Goal: Information Seeking & Learning: Learn about a topic

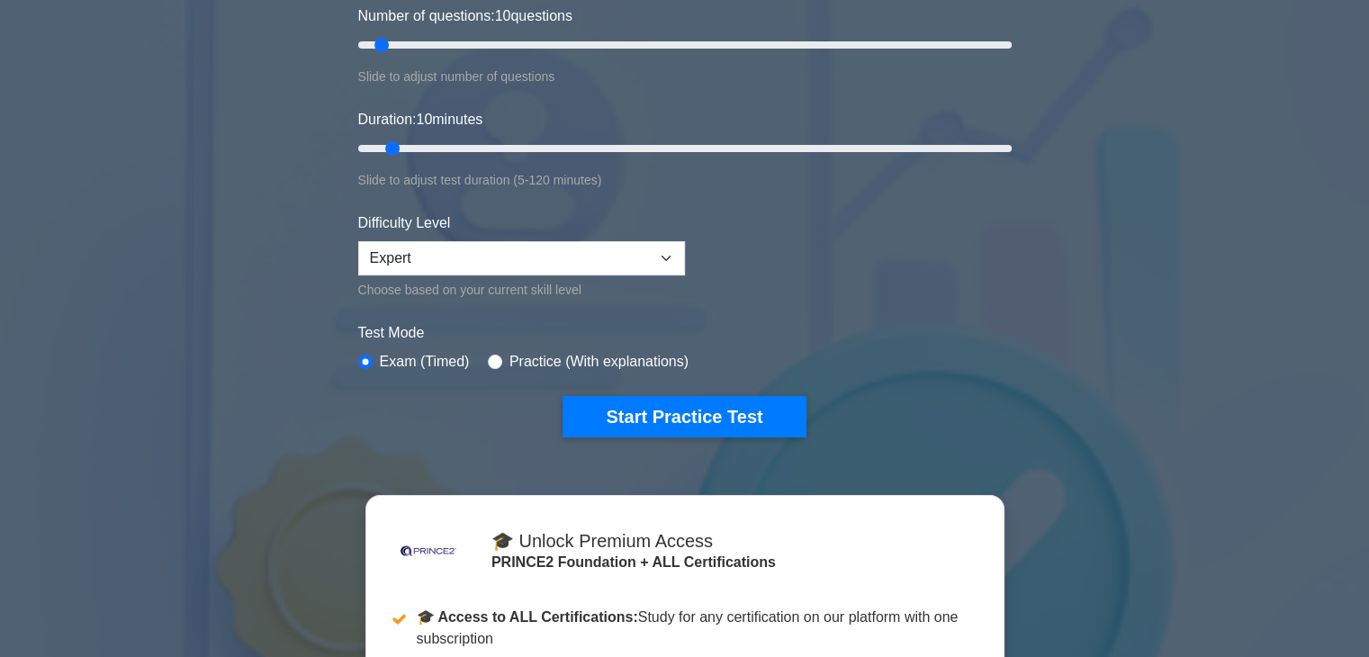
scroll to position [270, 0]
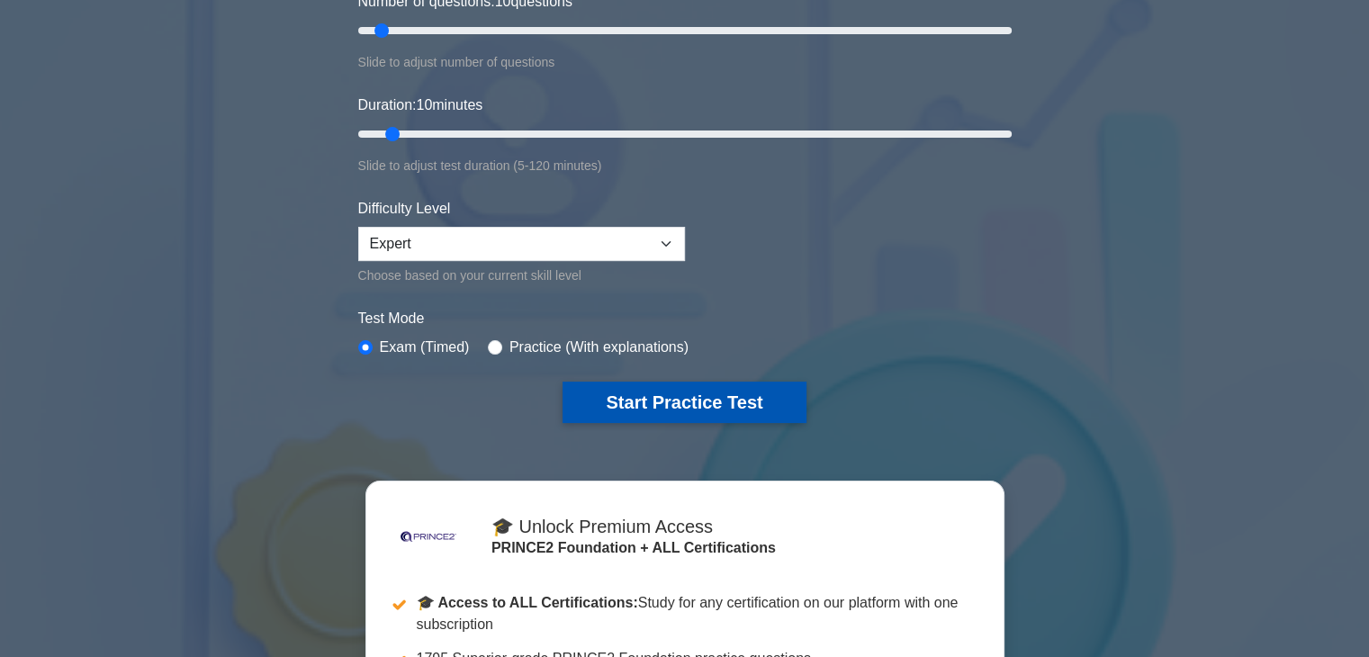
click at [773, 391] on button "Start Practice Test" at bounding box center [684, 402] width 243 height 41
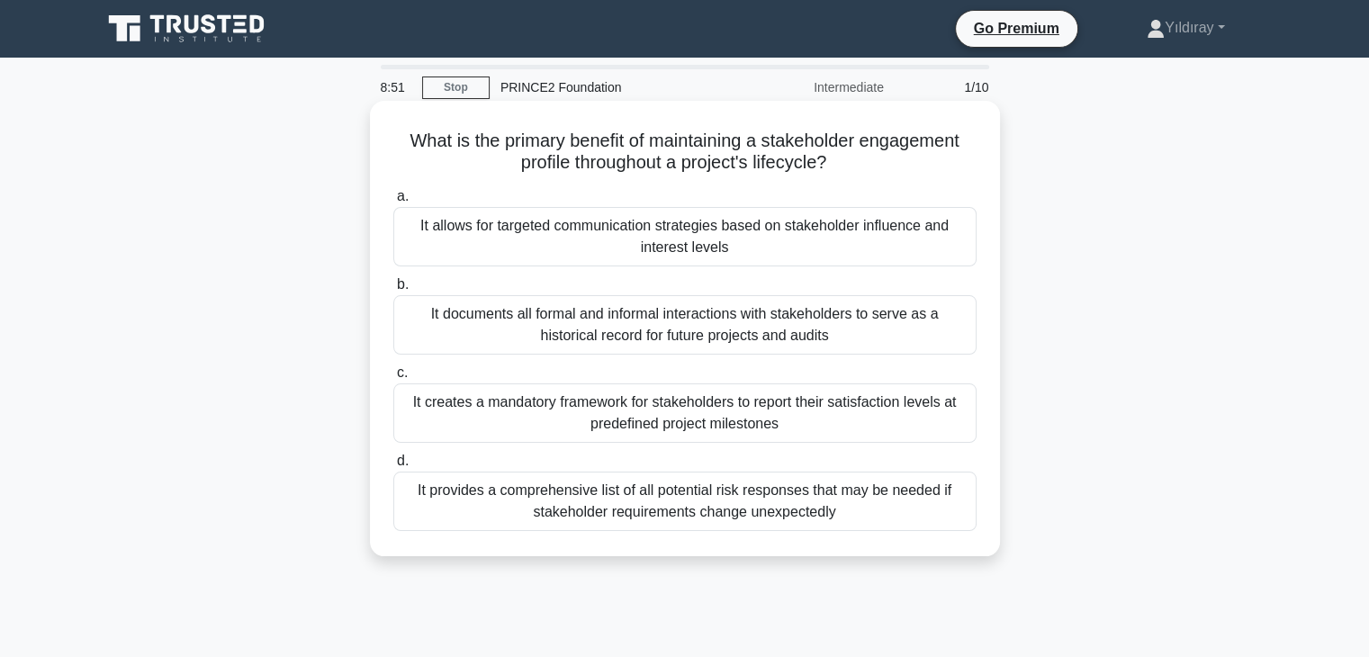
click at [804, 234] on div "It allows for targeted communication strategies based on stakeholder influence …" at bounding box center [684, 236] width 583 height 59
click at [393, 203] on input "a. It allows for targeted communication strategies based on stakeholder influen…" at bounding box center [393, 197] width 0 height 12
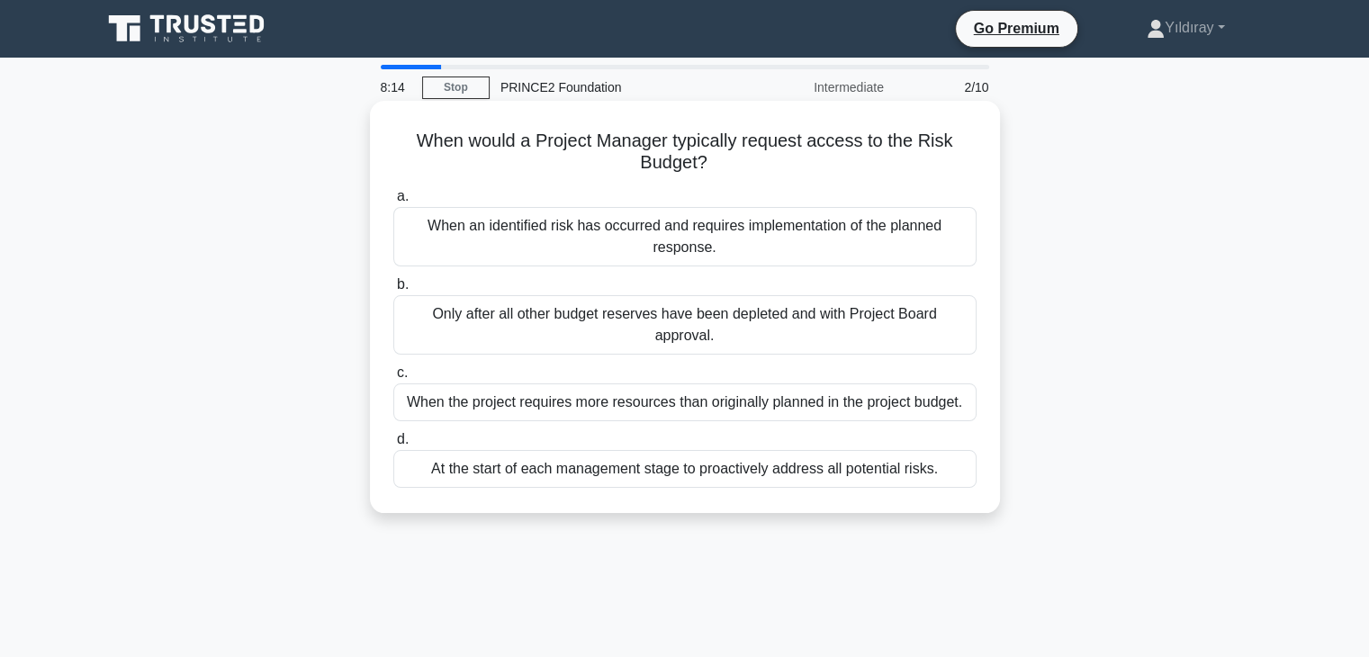
click at [770, 383] on div "When the project requires more resources than originally planned in the project…" at bounding box center [684, 402] width 583 height 38
click at [393, 378] on input "c. When the project requires more resources than originally planned in the proj…" at bounding box center [393, 373] width 0 height 12
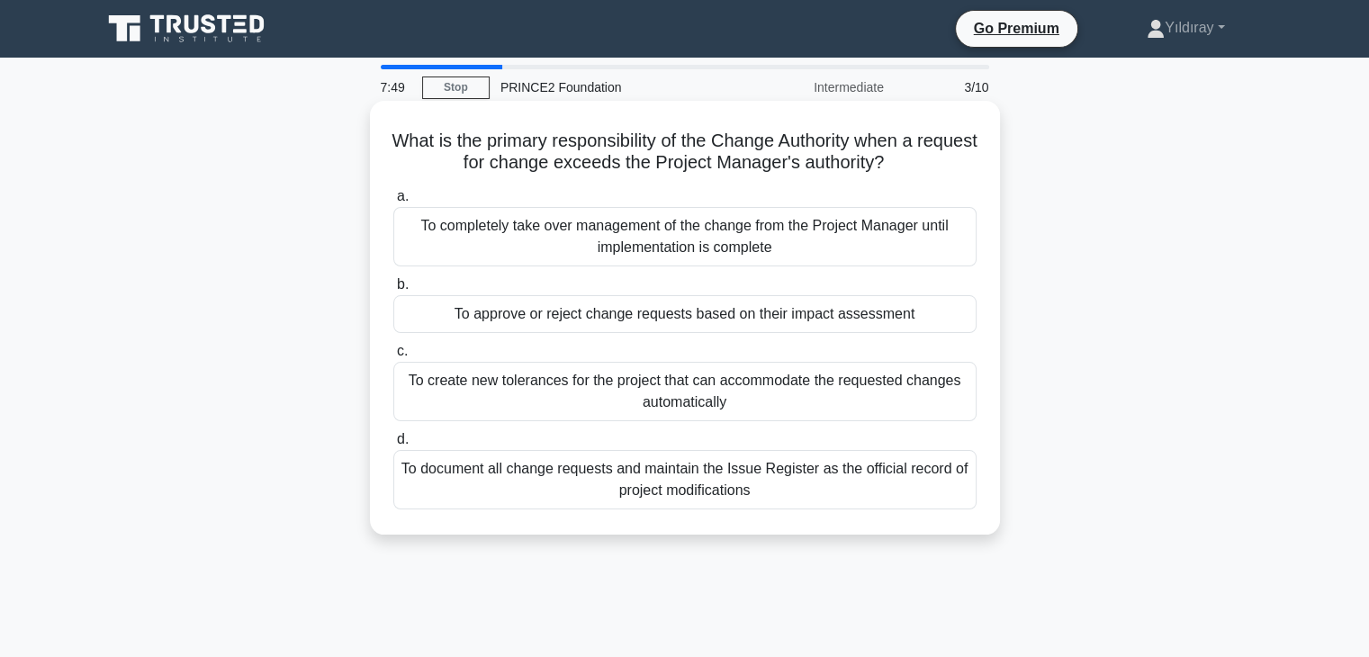
click at [662, 320] on div "To approve or reject change requests based on their impact assessment" at bounding box center [684, 314] width 583 height 38
click at [393, 291] on input "b. To approve or reject change requests based on their impact assessment" at bounding box center [393, 285] width 0 height 12
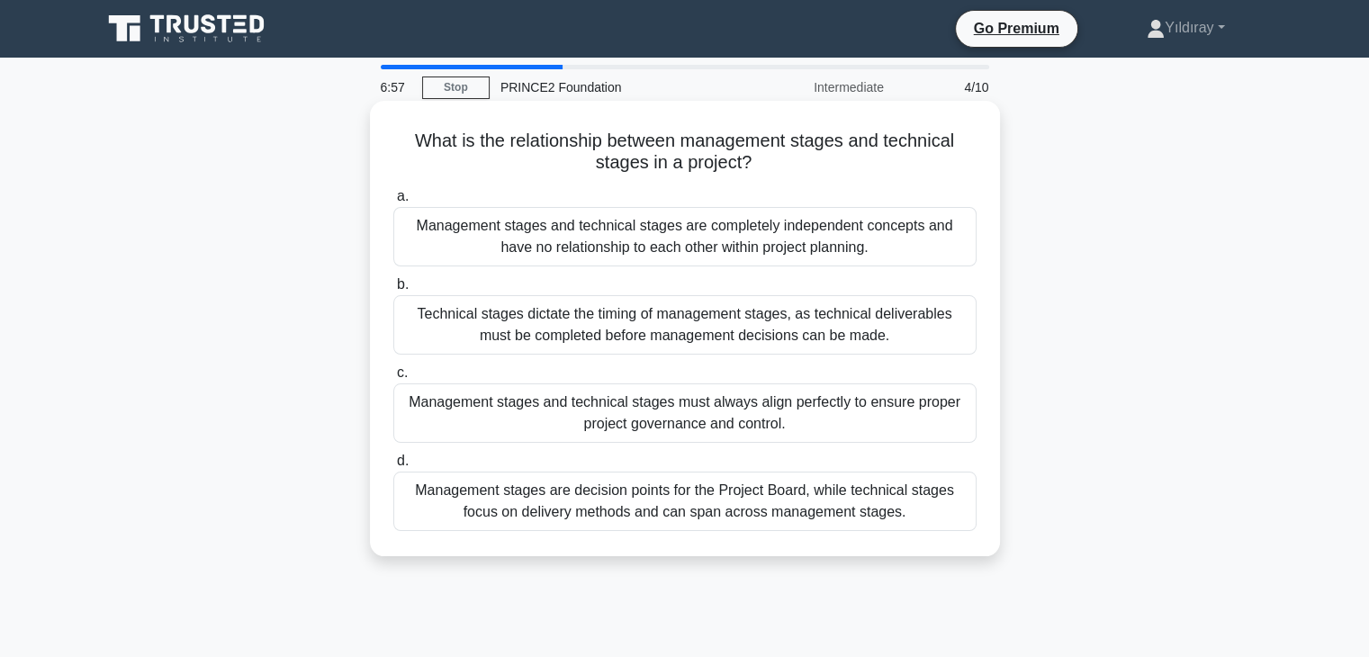
click at [779, 504] on div "Management stages are decision points for the Project Board, while technical st…" at bounding box center [684, 501] width 583 height 59
click at [393, 467] on input "d. Management stages are decision points for the Project Board, while technical…" at bounding box center [393, 461] width 0 height 12
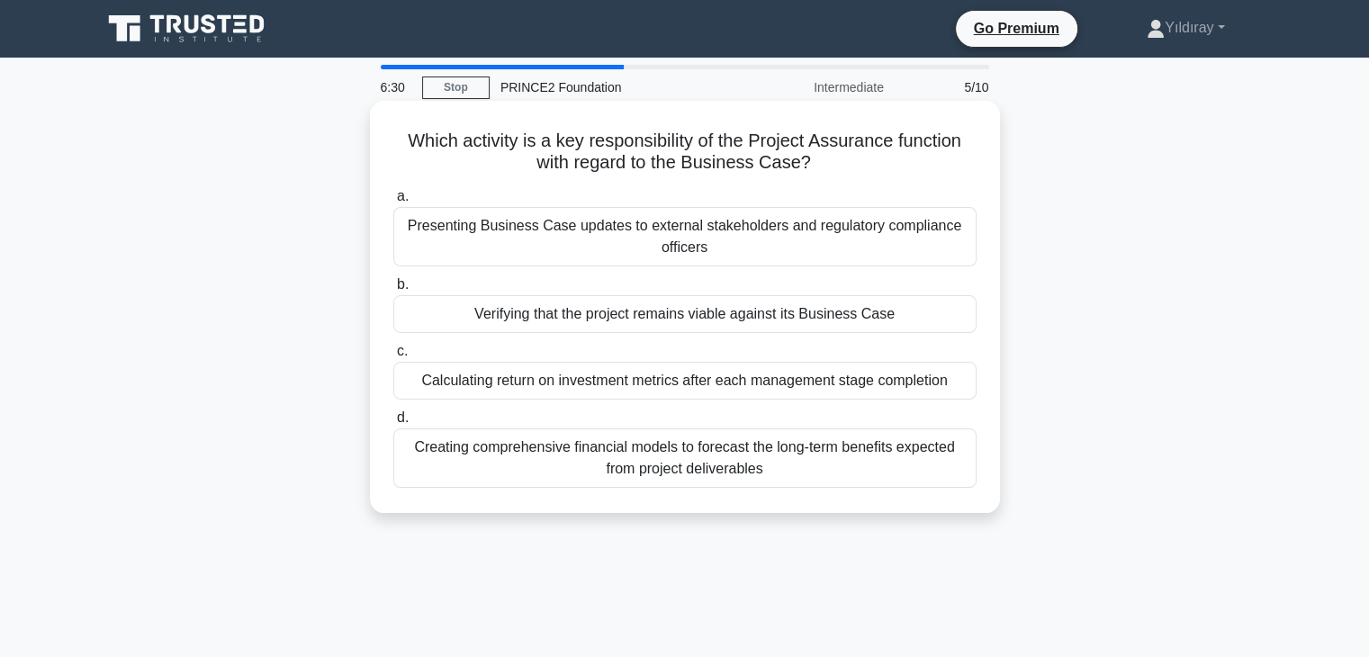
click at [644, 320] on div "Verifying that the project remains viable against its Business Case" at bounding box center [684, 314] width 583 height 38
click at [393, 291] on input "b. Verifying that the project remains viable against its Business Case" at bounding box center [393, 285] width 0 height 12
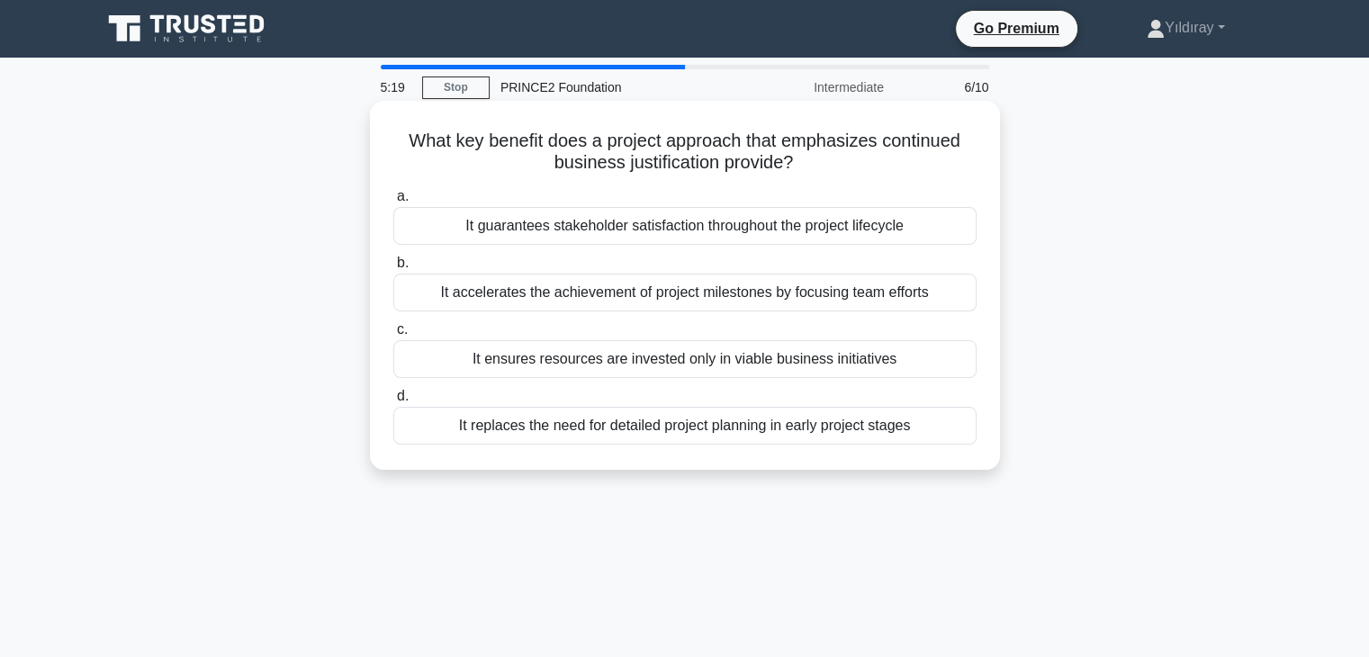
click at [867, 364] on div "It ensures resources are invested only in viable business initiatives" at bounding box center [684, 359] width 583 height 38
click at [393, 336] on input "c. It ensures resources are invested only in viable business initiatives" at bounding box center [393, 330] width 0 height 12
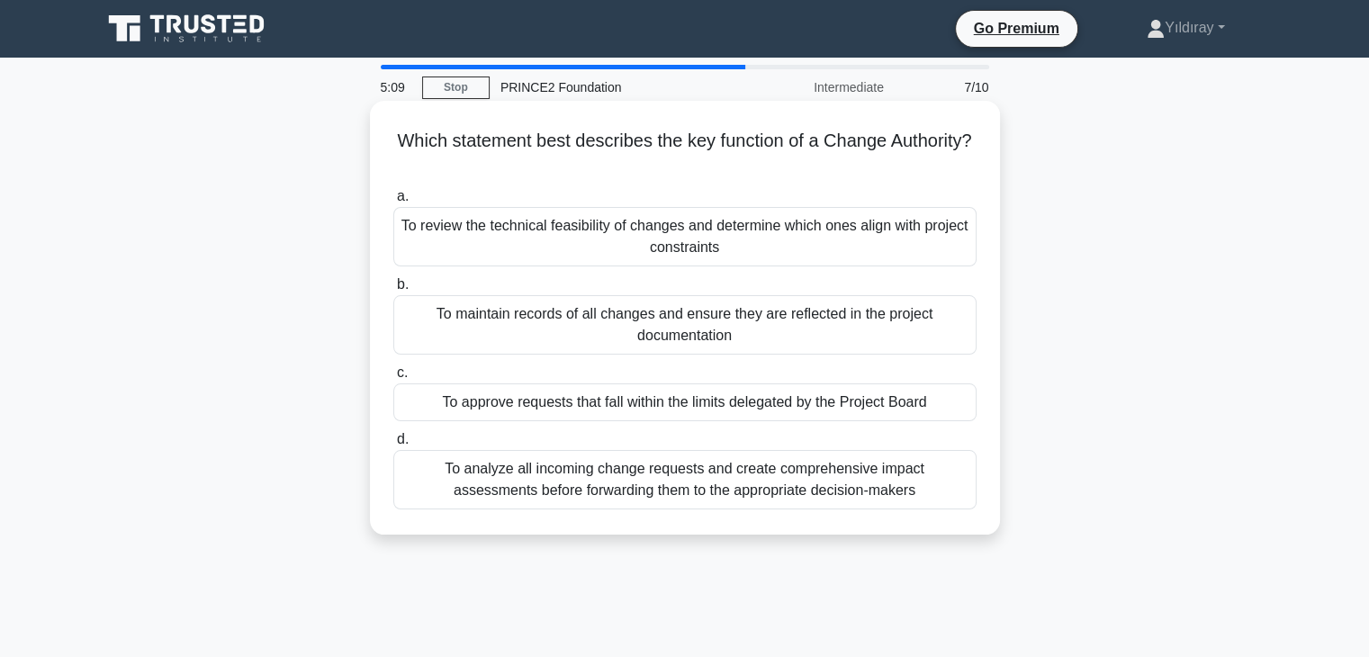
click at [799, 400] on div "To approve requests that fall within the limits delegated by the Project Board" at bounding box center [684, 402] width 583 height 38
click at [393, 379] on input "c. To approve requests that fall within the limits delegated by the Project Boa…" at bounding box center [393, 373] width 0 height 12
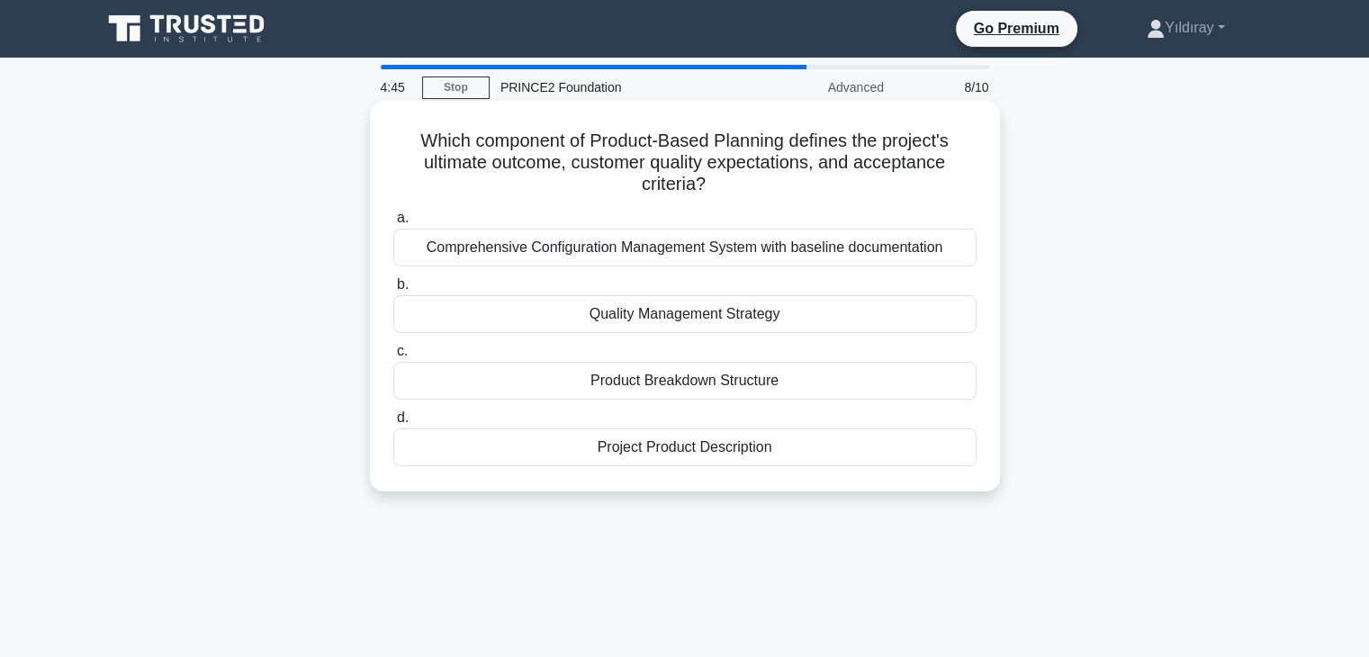
click at [796, 320] on div "Quality Management Strategy" at bounding box center [684, 314] width 583 height 38
click at [393, 291] on input "b. Quality Management Strategy" at bounding box center [393, 285] width 0 height 12
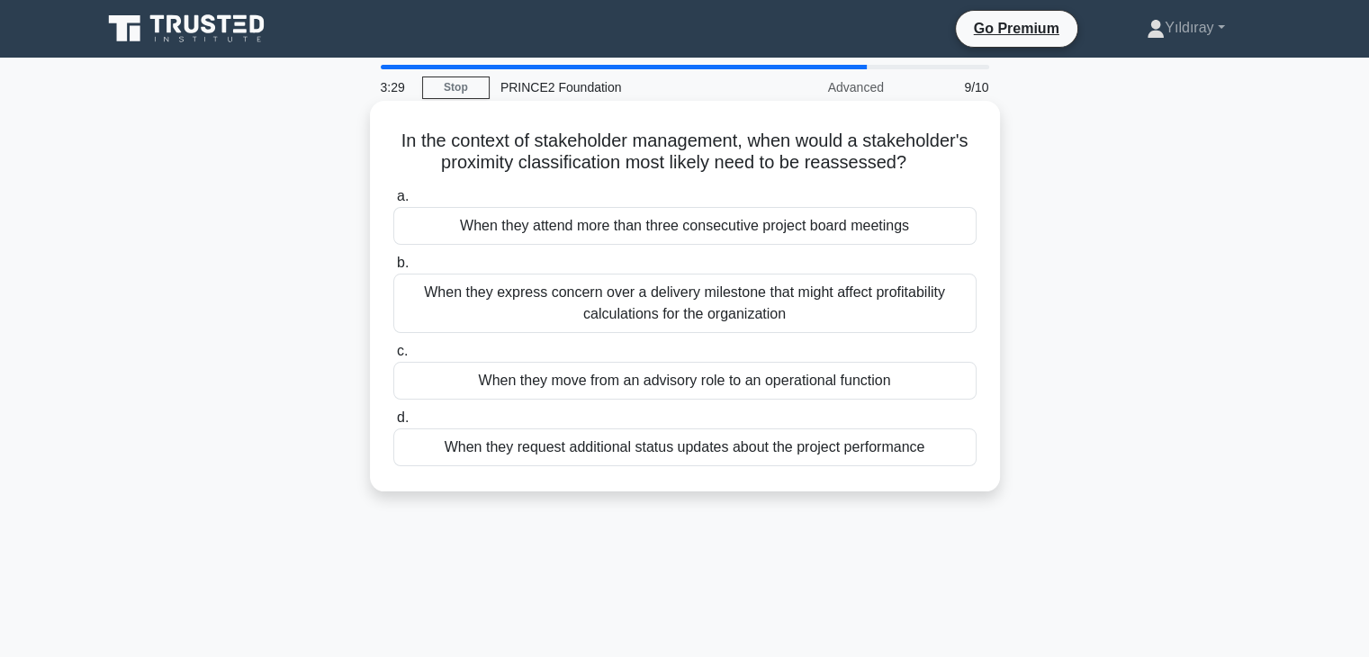
click at [883, 314] on div "When they express concern over a delivery milestone that might affect profitabi…" at bounding box center [684, 303] width 583 height 59
click at [393, 269] on input "b. When they express concern over a delivery milestone that might affect profit…" at bounding box center [393, 263] width 0 height 12
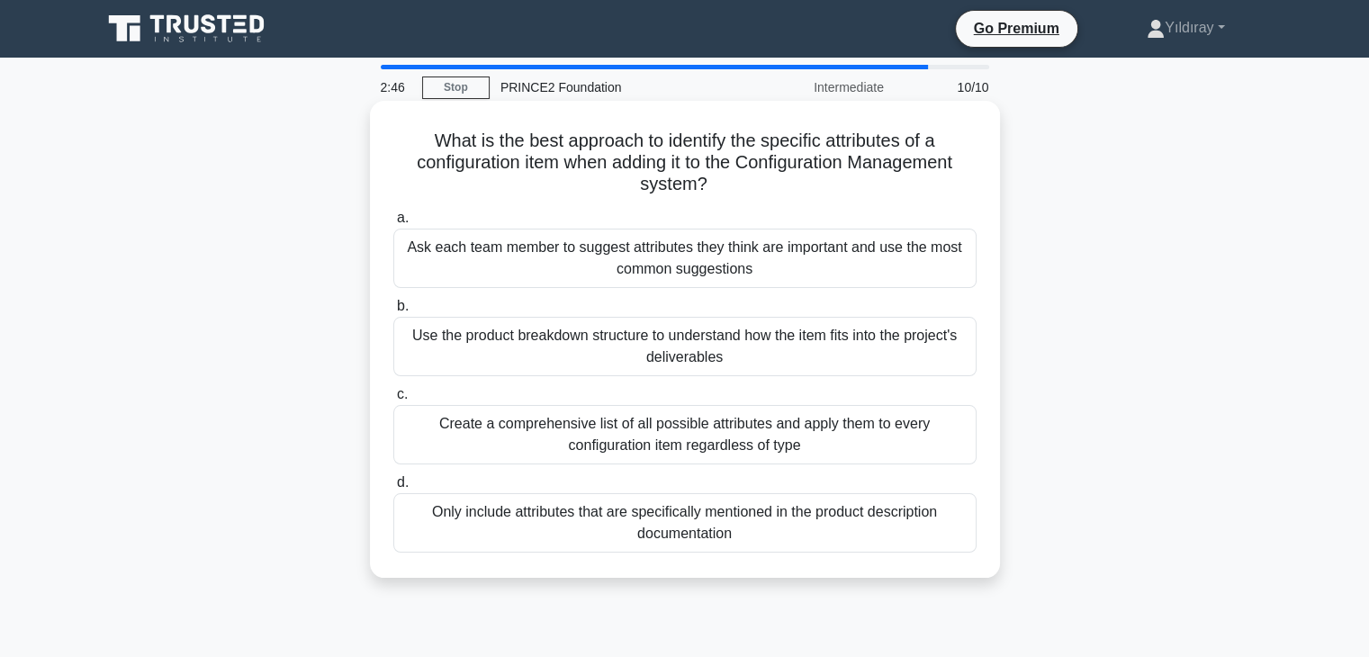
click at [627, 346] on div "Use the product breakdown structure to understand how the item fits into the pr…" at bounding box center [684, 346] width 583 height 59
click at [393, 312] on input "b. Use the product breakdown structure to understand how the item fits into the…" at bounding box center [393, 307] width 0 height 12
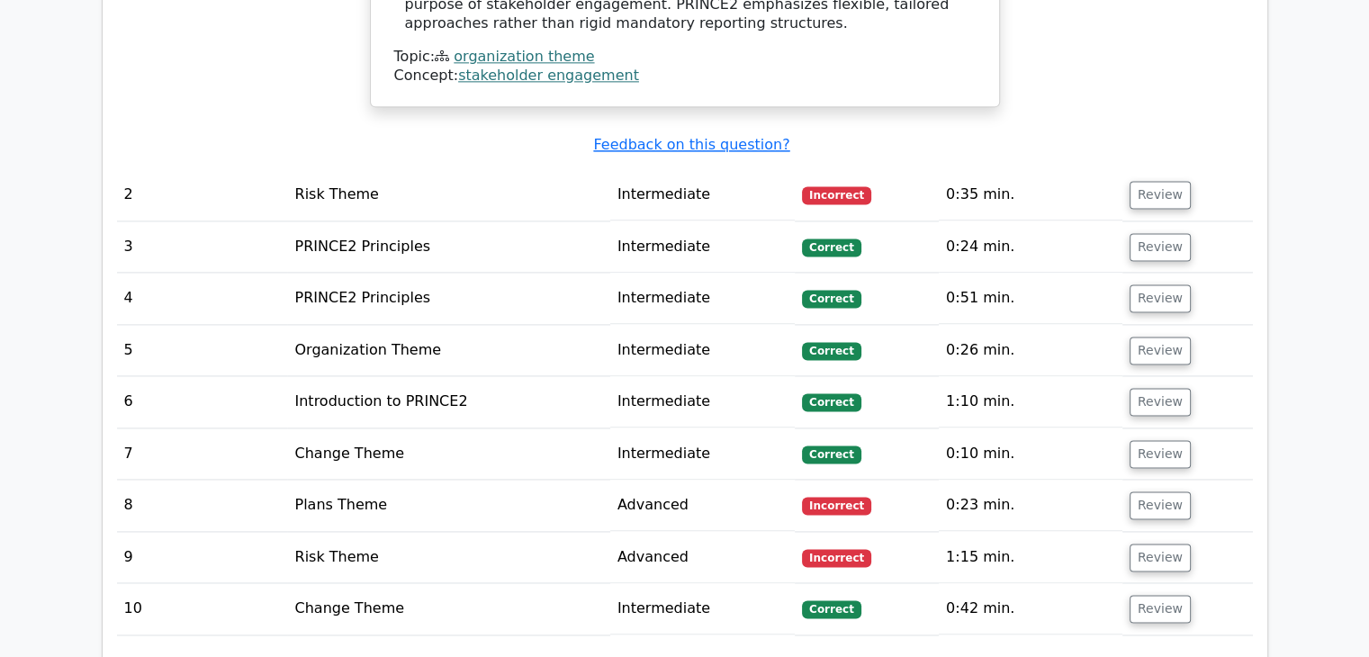
scroll to position [2430, 0]
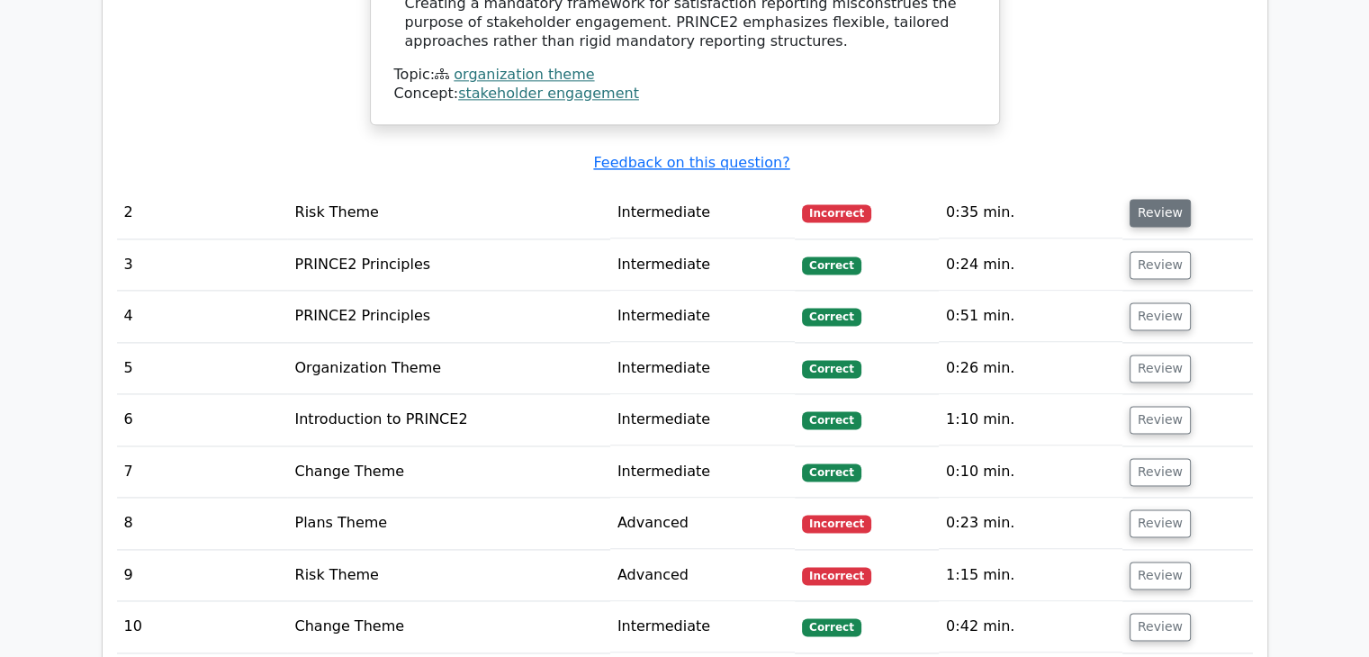
click at [1149, 199] on button "Review" at bounding box center [1160, 213] width 61 height 28
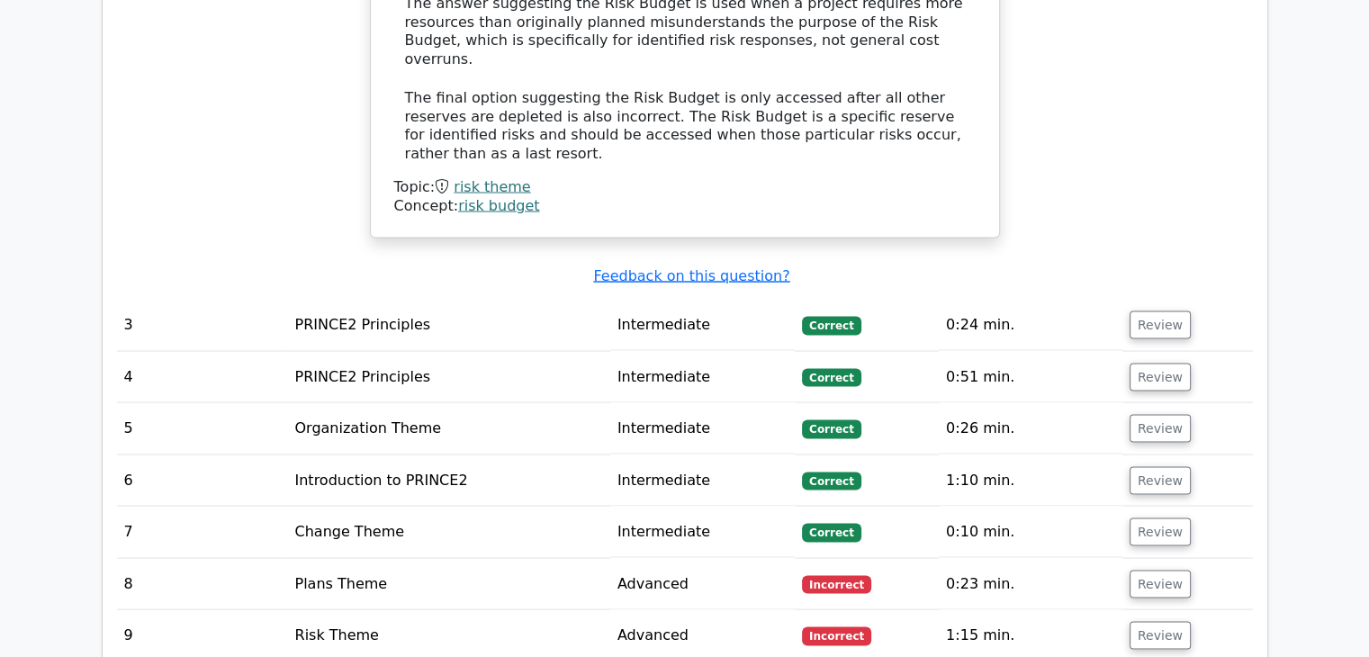
scroll to position [3330, 0]
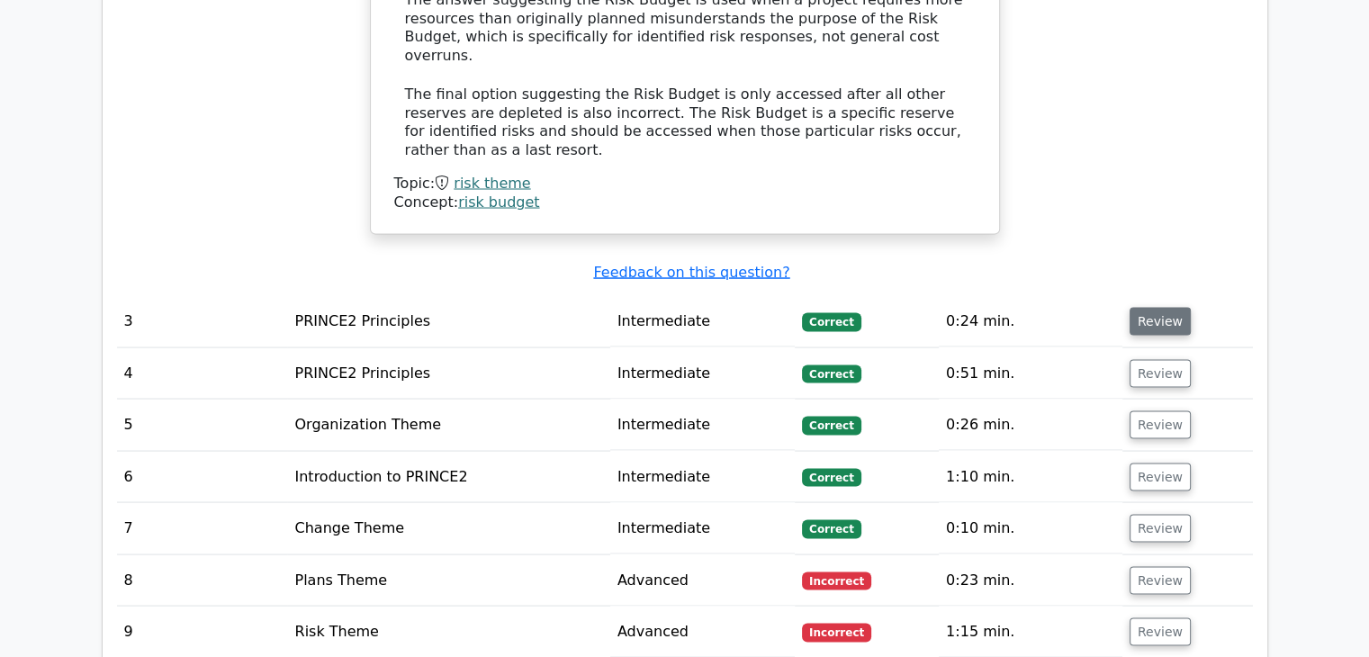
click at [1163, 307] on button "Review" at bounding box center [1160, 321] width 61 height 28
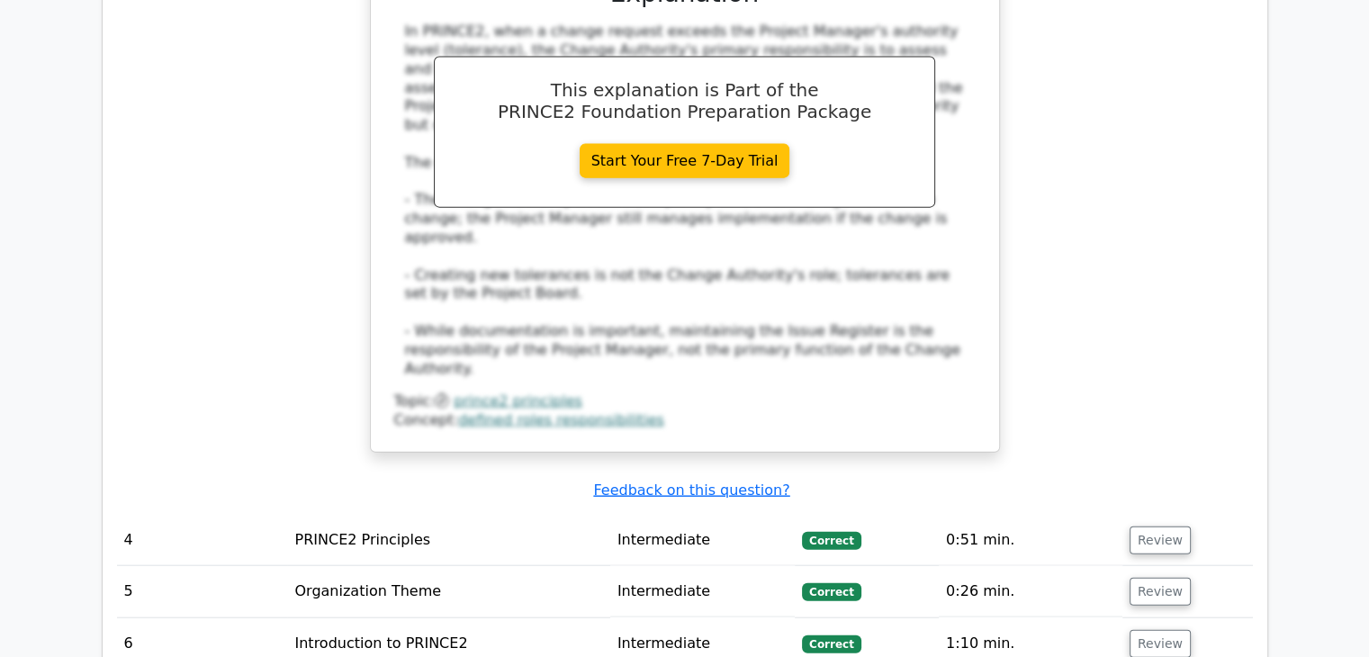
scroll to position [4140, 0]
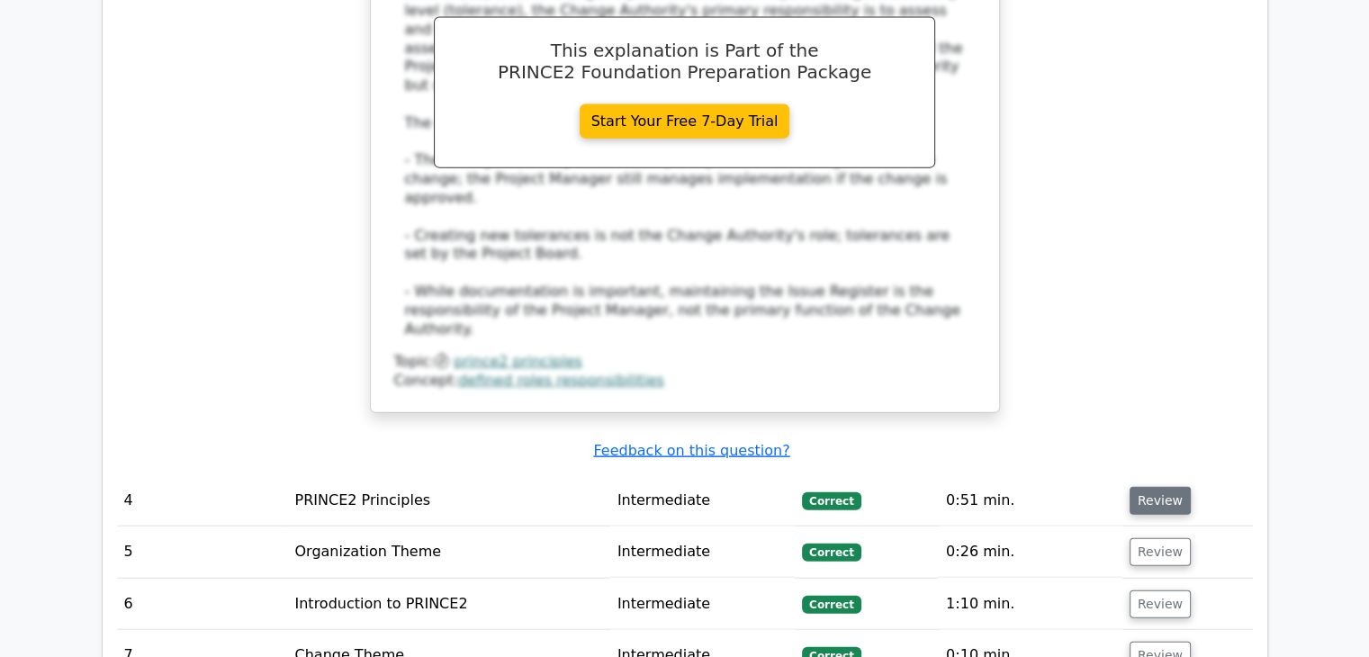
click at [1151, 487] on button "Review" at bounding box center [1160, 501] width 61 height 28
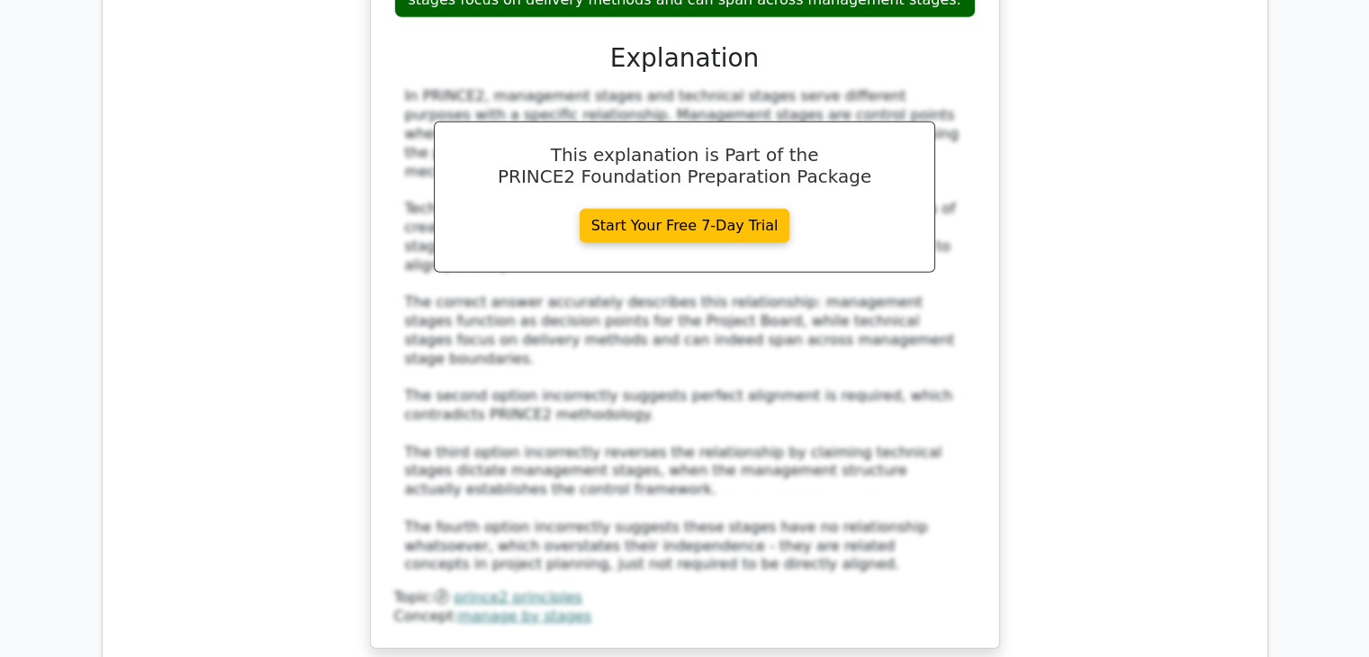
scroll to position [5220, 0]
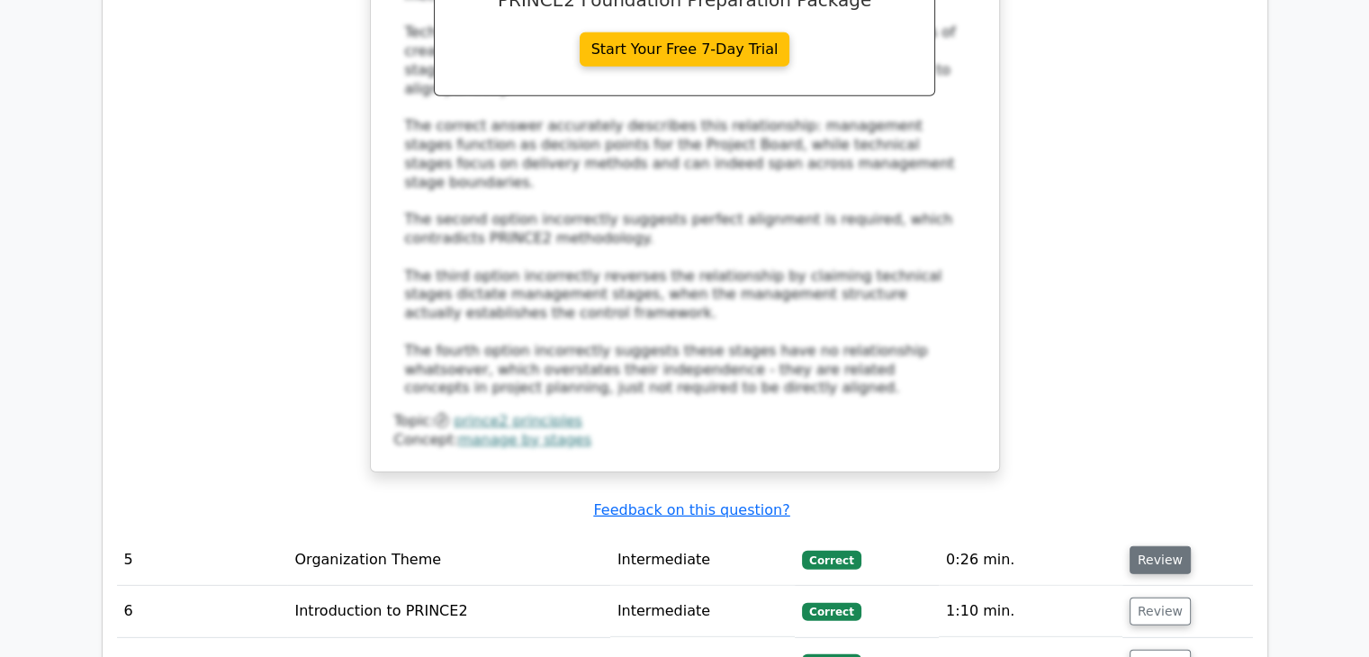
click at [1153, 546] on button "Review" at bounding box center [1160, 560] width 61 height 28
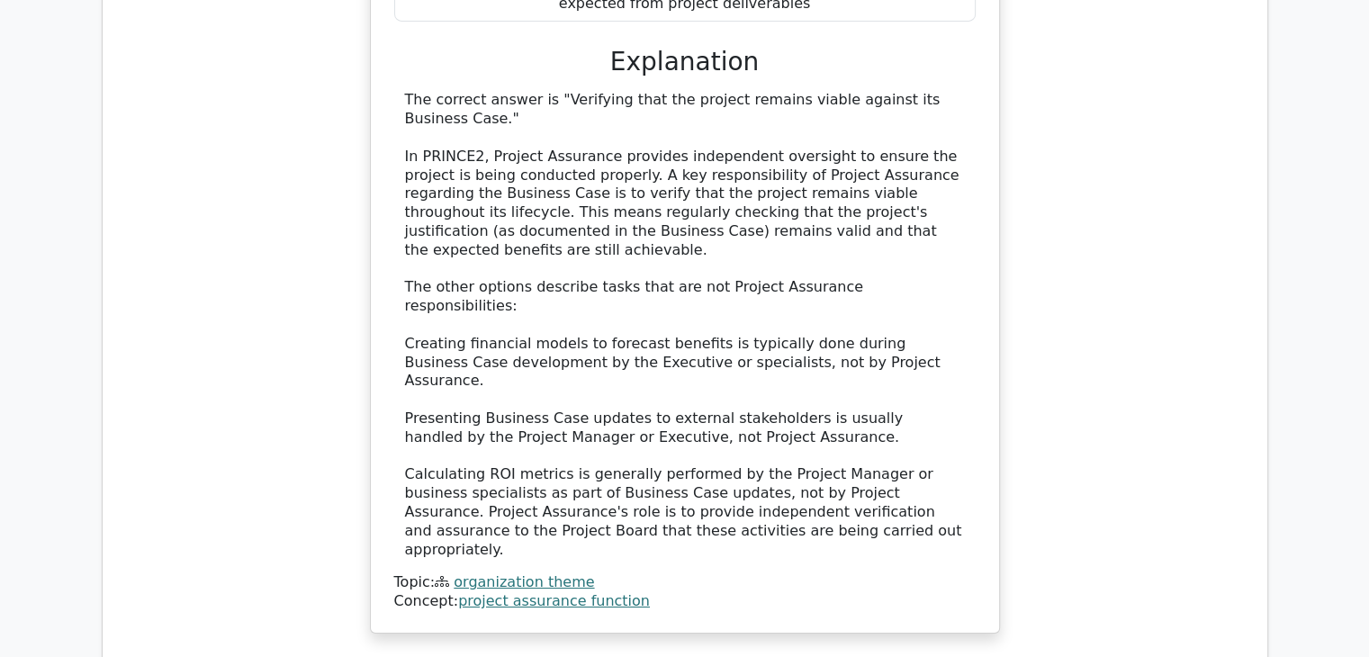
scroll to position [6210, 0]
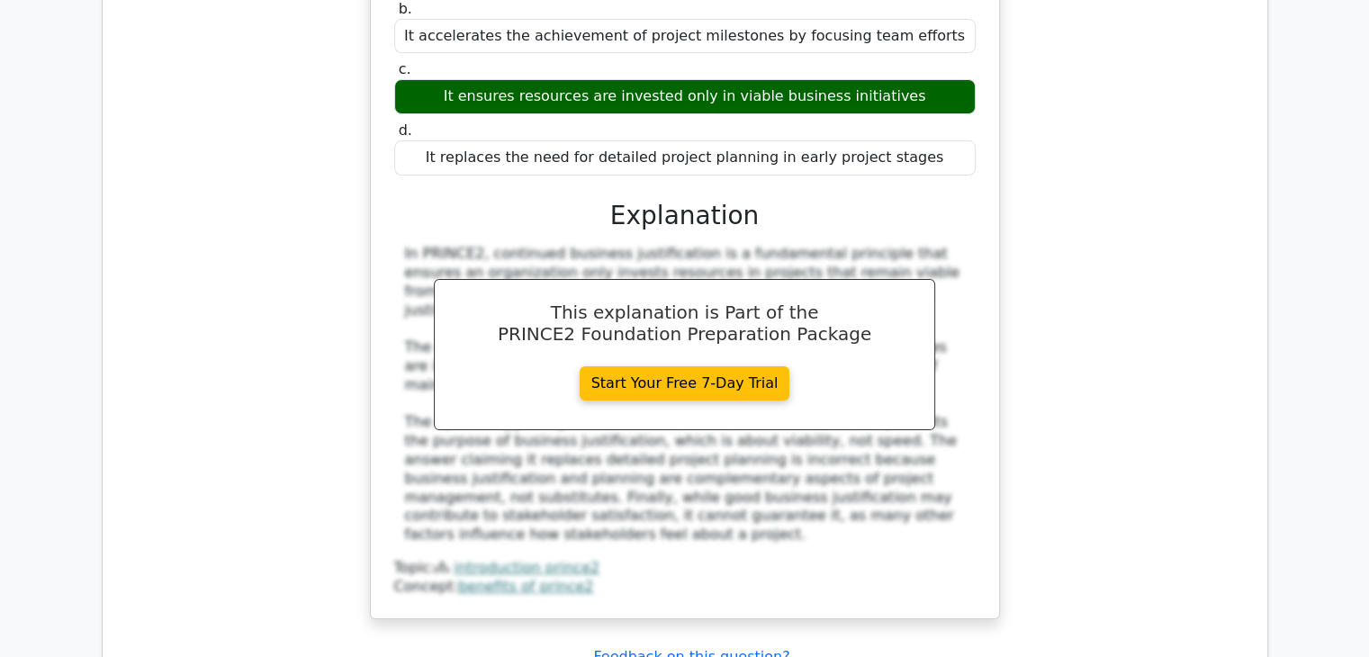
scroll to position [7110, 0]
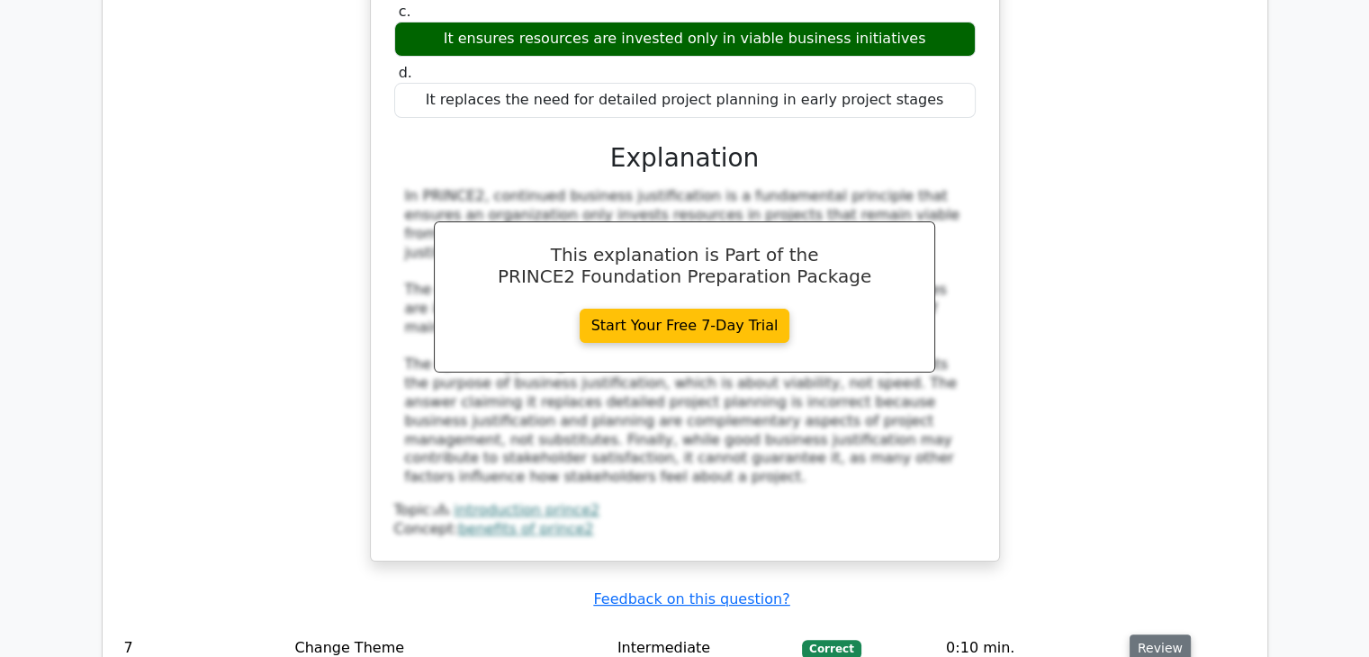
click at [1152, 635] on button "Review" at bounding box center [1160, 649] width 61 height 28
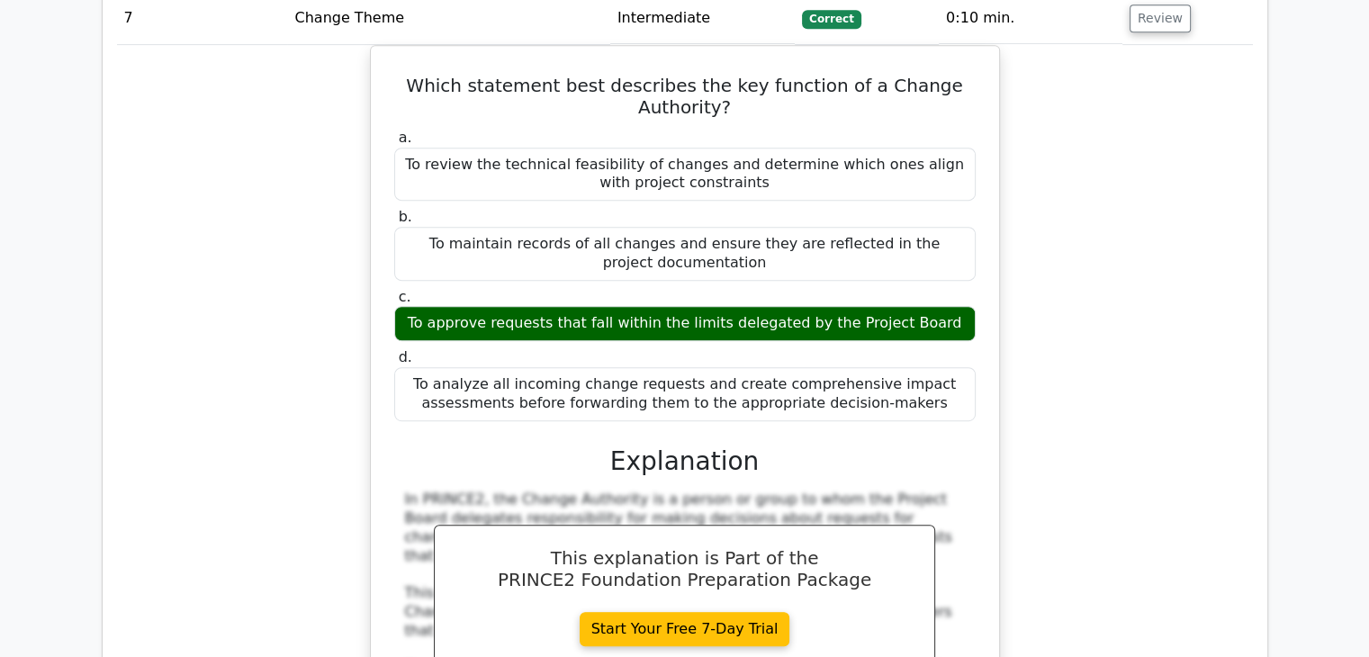
scroll to position [8191, 0]
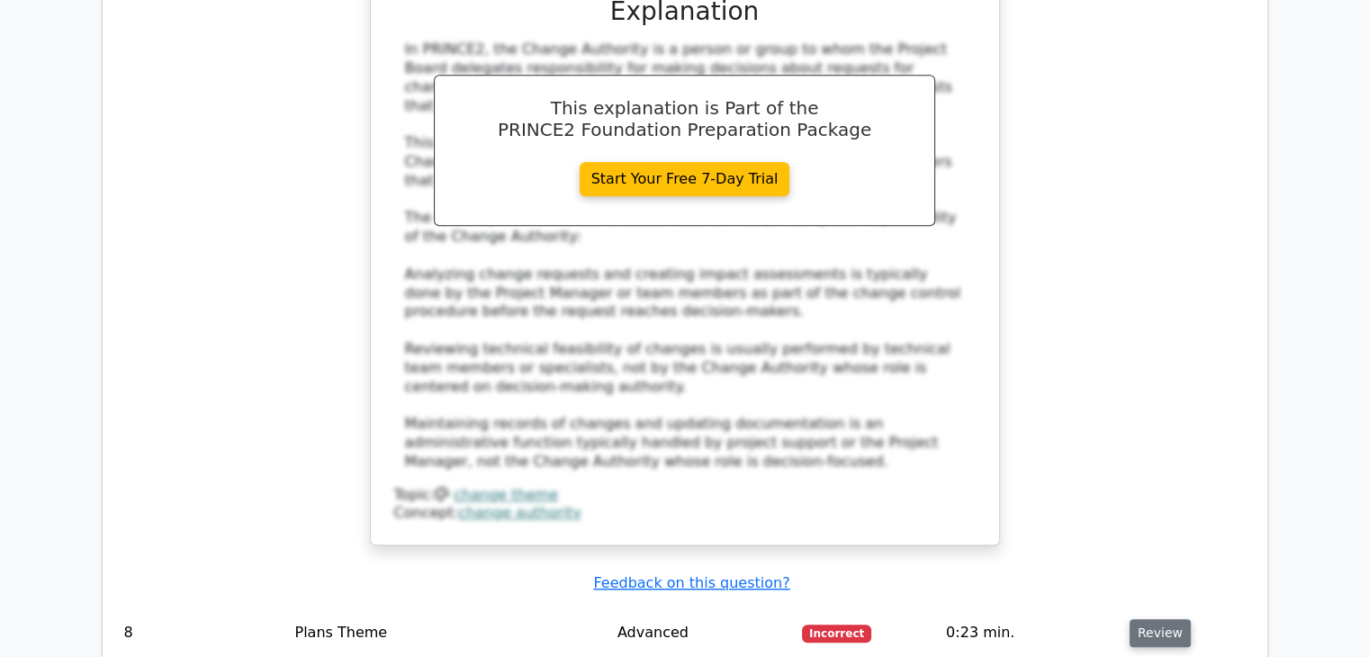
click at [1148, 619] on button "Review" at bounding box center [1160, 633] width 61 height 28
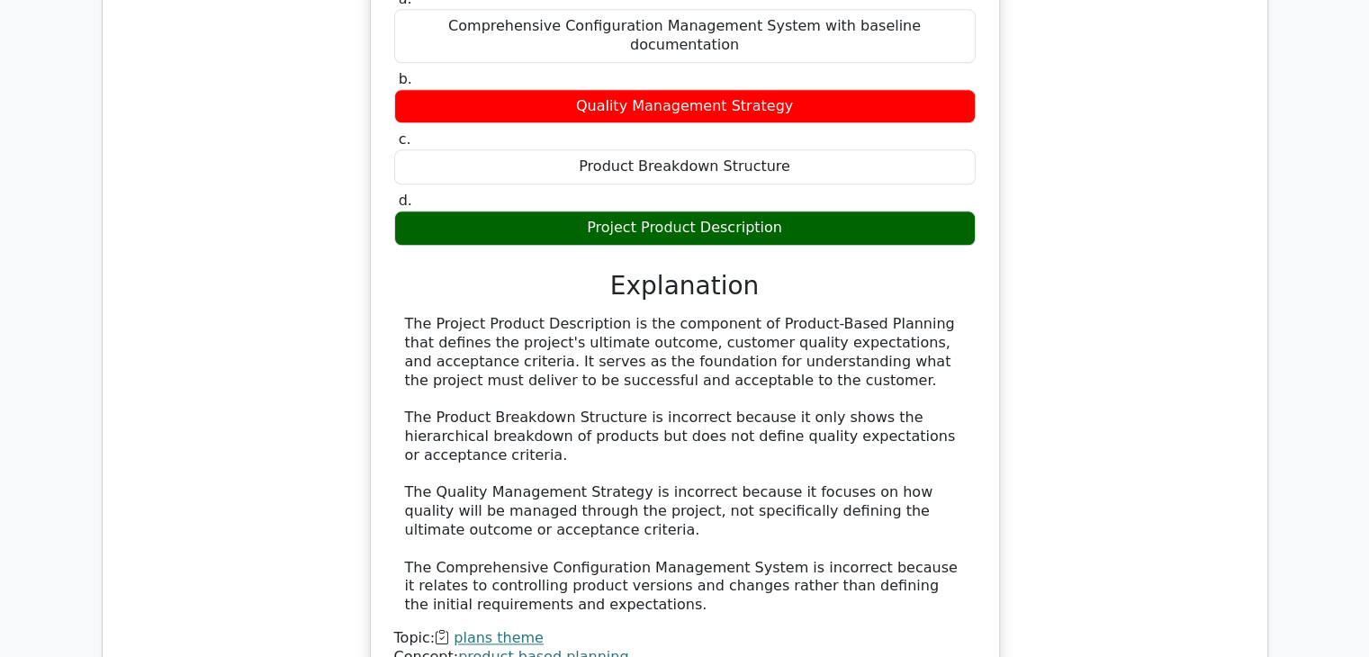
scroll to position [9001, 0]
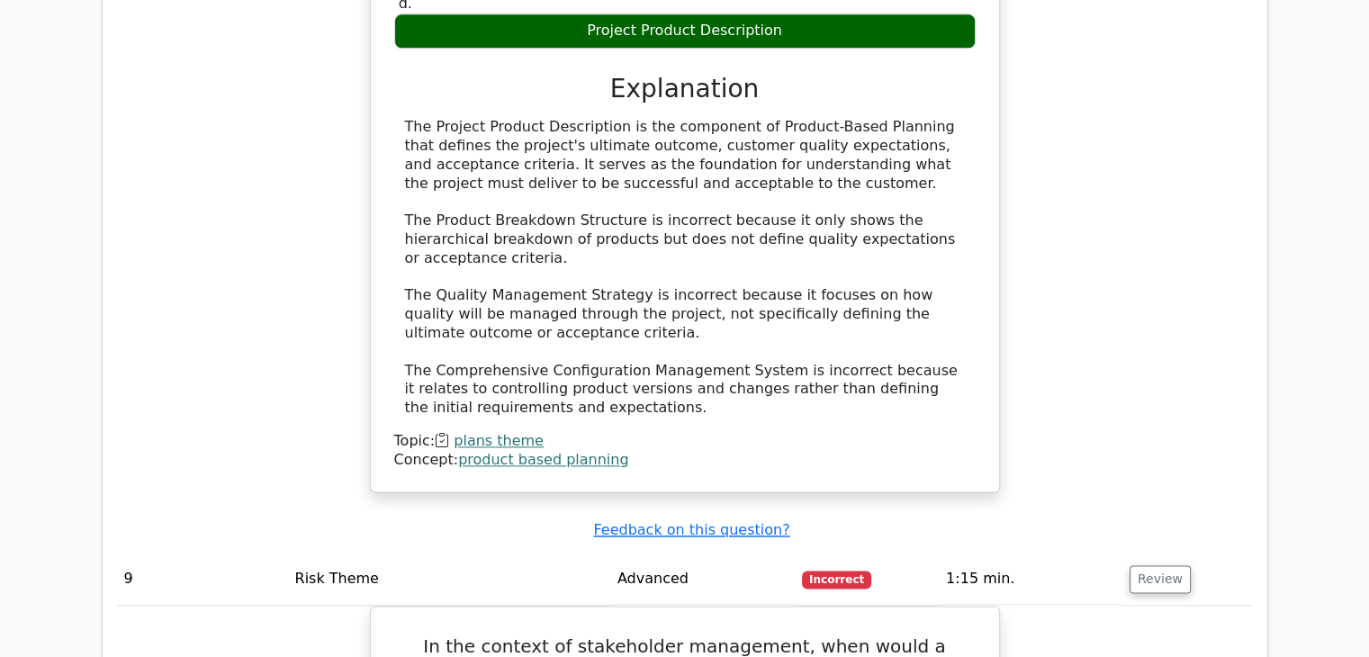
scroll to position [9091, 0]
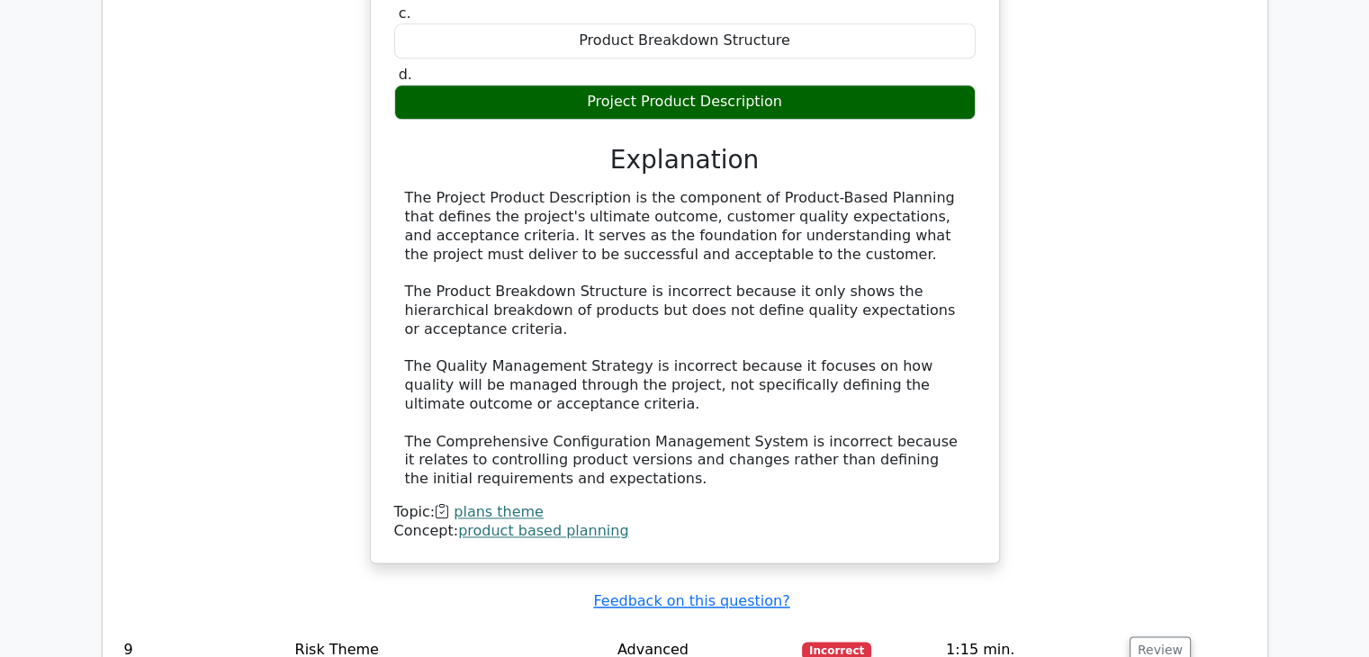
drag, startPoint x: 471, startPoint y: 505, endPoint x: 901, endPoint y: 509, distance: 430.3
copy div "When they move from an advisory role to an operational function"
drag, startPoint x: 390, startPoint y: 282, endPoint x: 944, endPoint y: 311, distance: 555.2
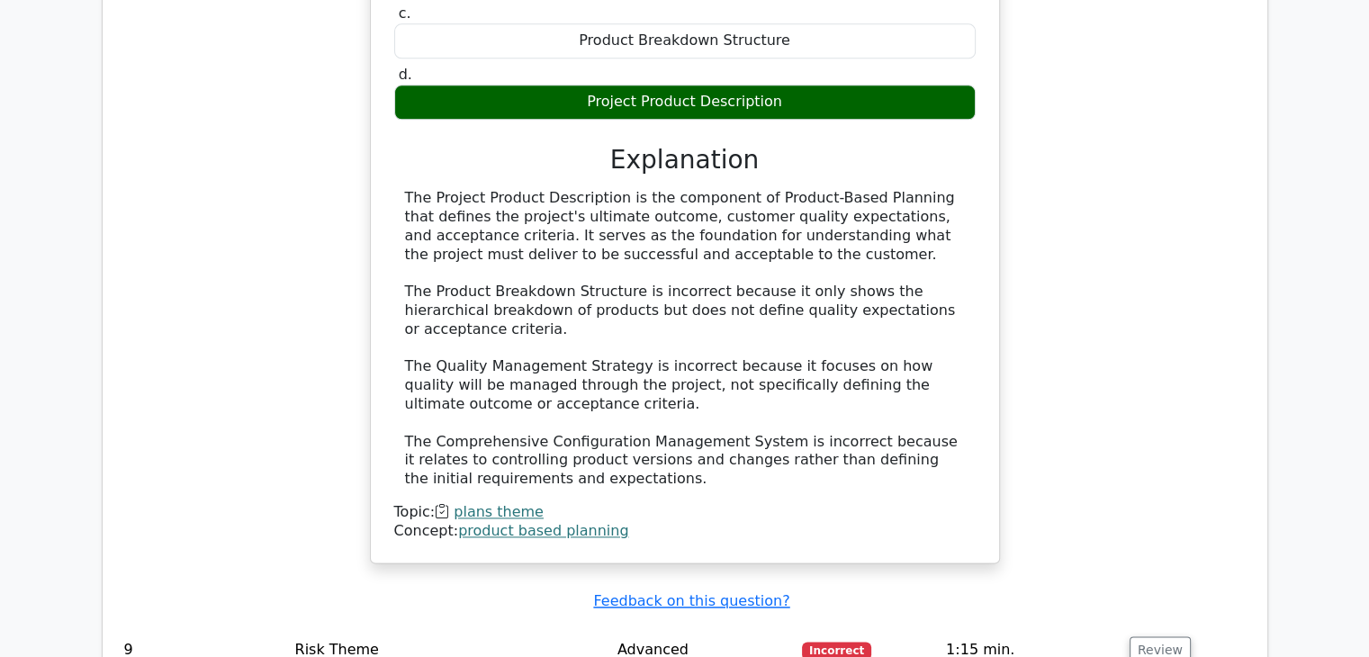
copy h5 "In the context of stakeholder management, when would a stakeholder's proximity …"
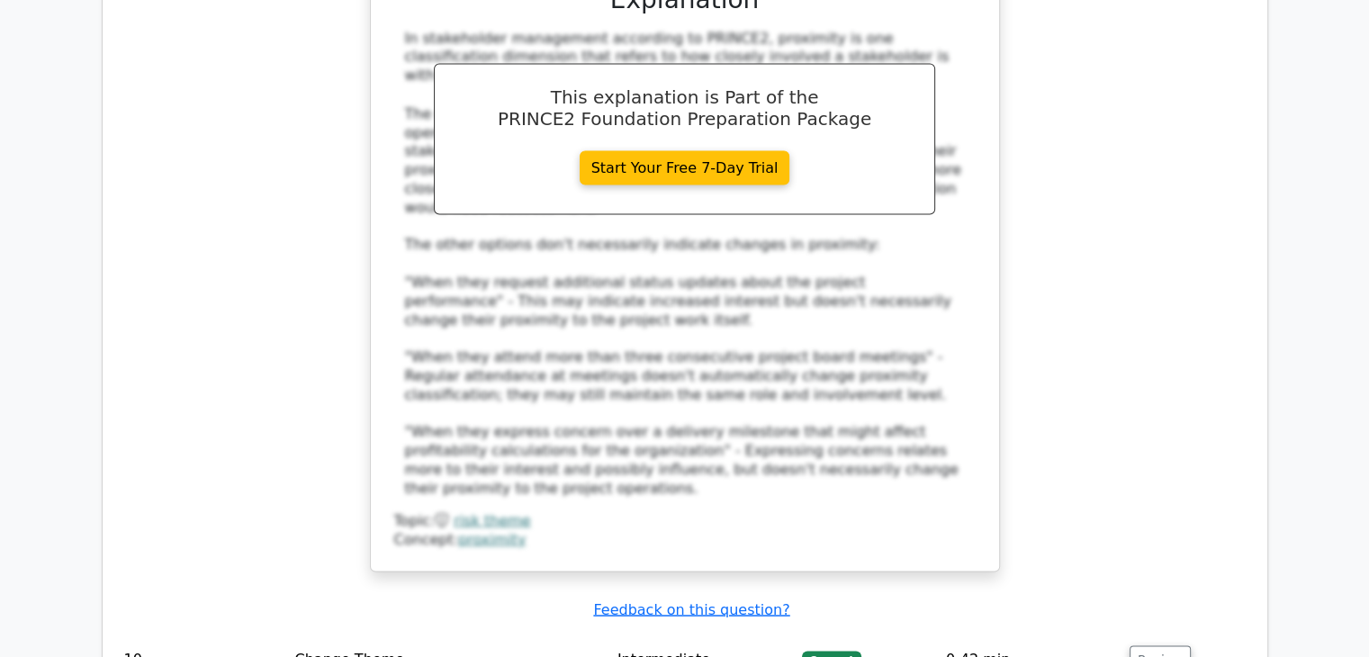
scroll to position [10171, 0]
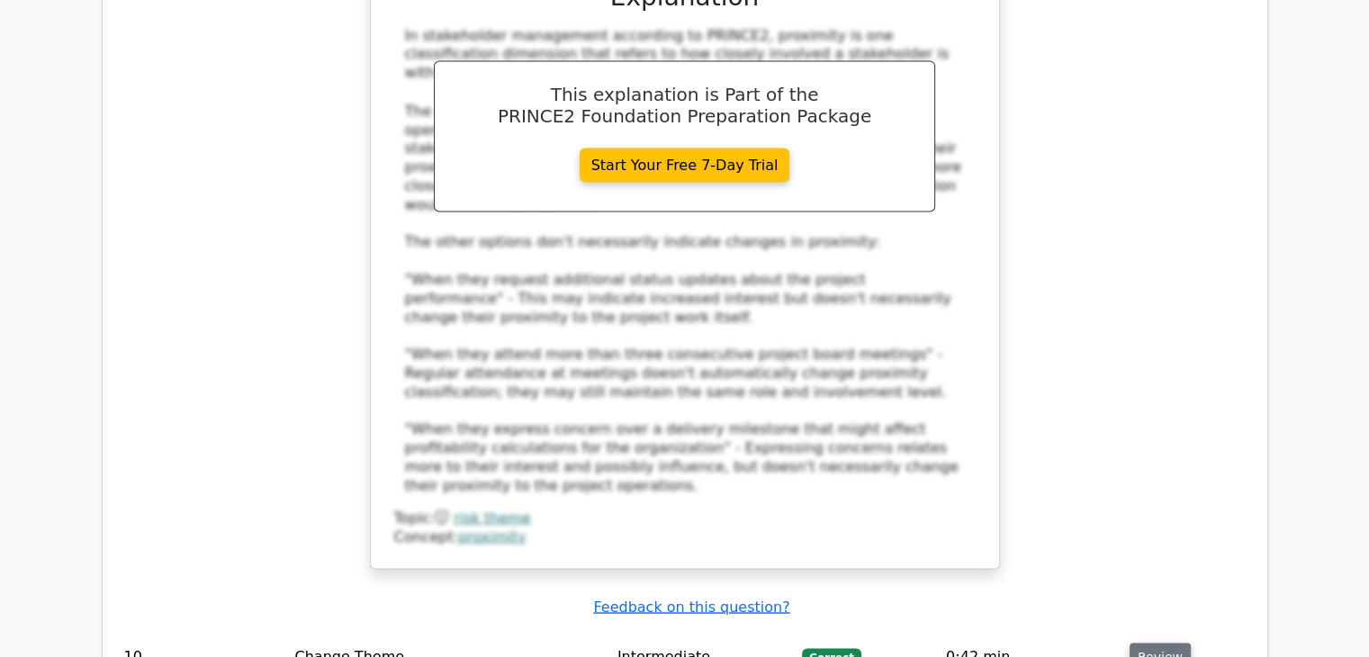
click at [1162, 643] on button "Review" at bounding box center [1160, 657] width 61 height 28
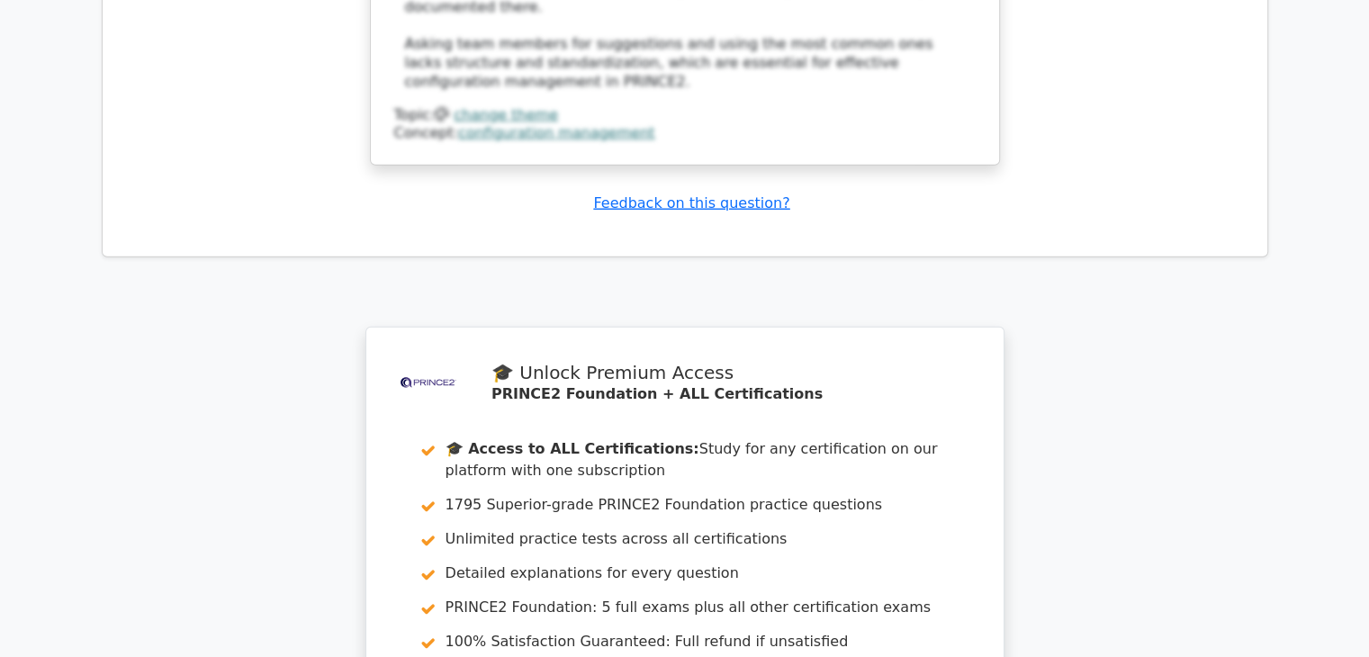
scroll to position [11614, 0]
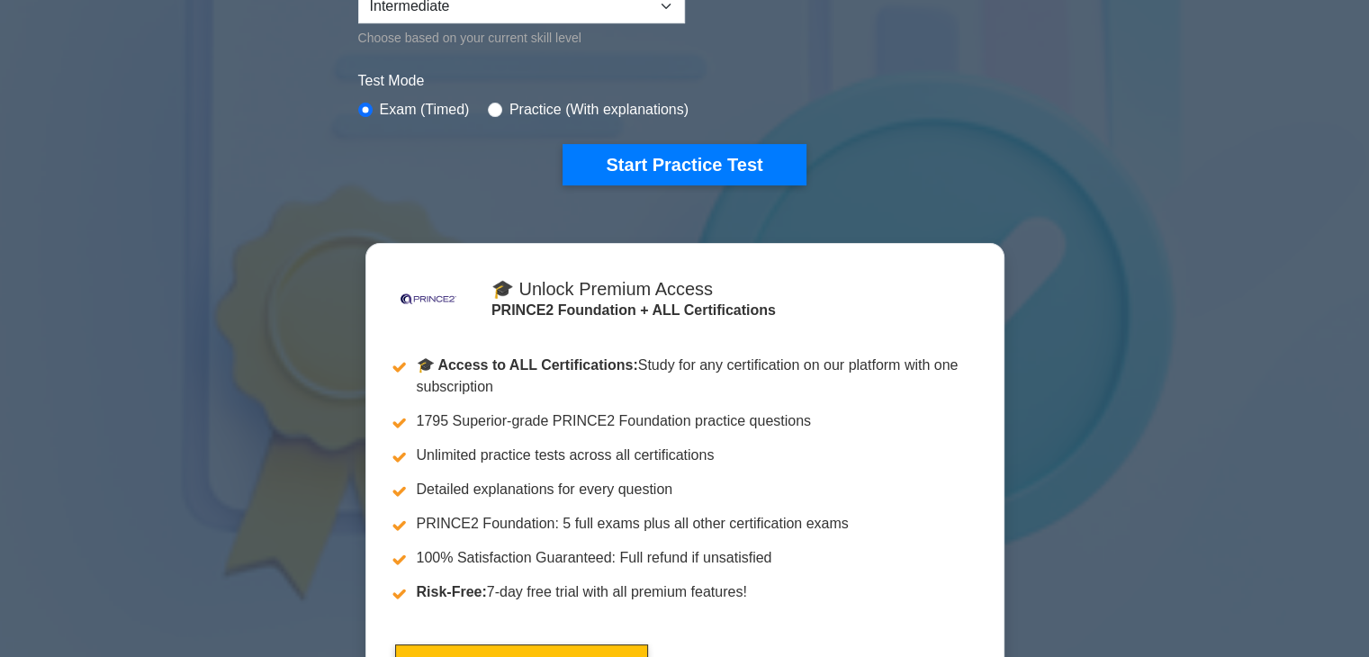
scroll to position [450, 0]
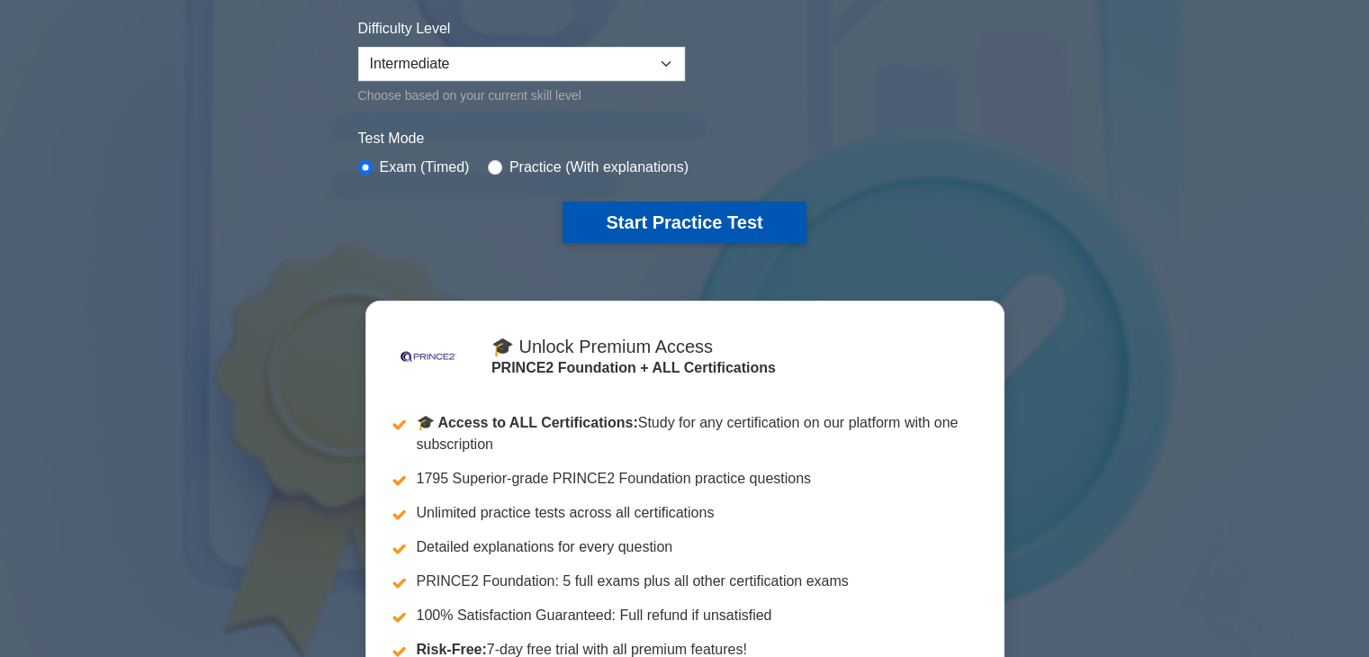
click at [709, 213] on button "Start Practice Test" at bounding box center [684, 222] width 243 height 41
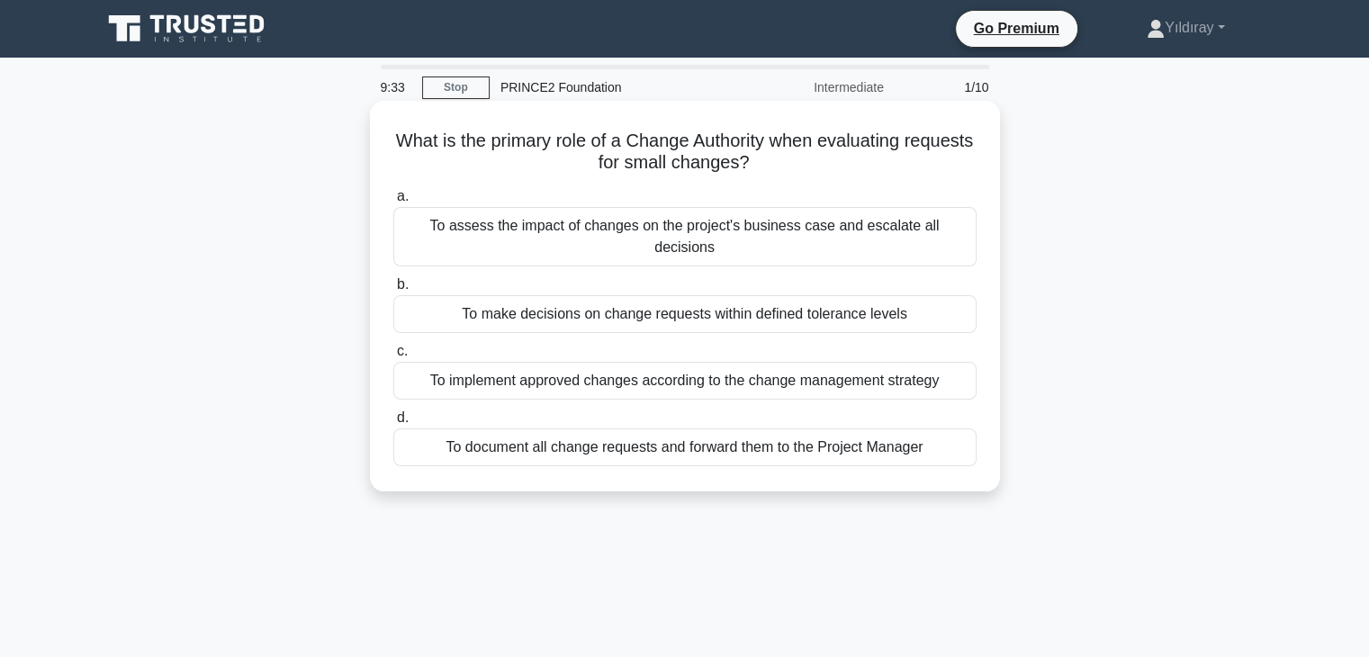
click at [770, 295] on div "To make decisions on change requests within defined tolerance levels" at bounding box center [684, 314] width 583 height 38
click at [393, 291] on input "b. To make decisions on change requests within defined tolerance levels" at bounding box center [393, 285] width 0 height 12
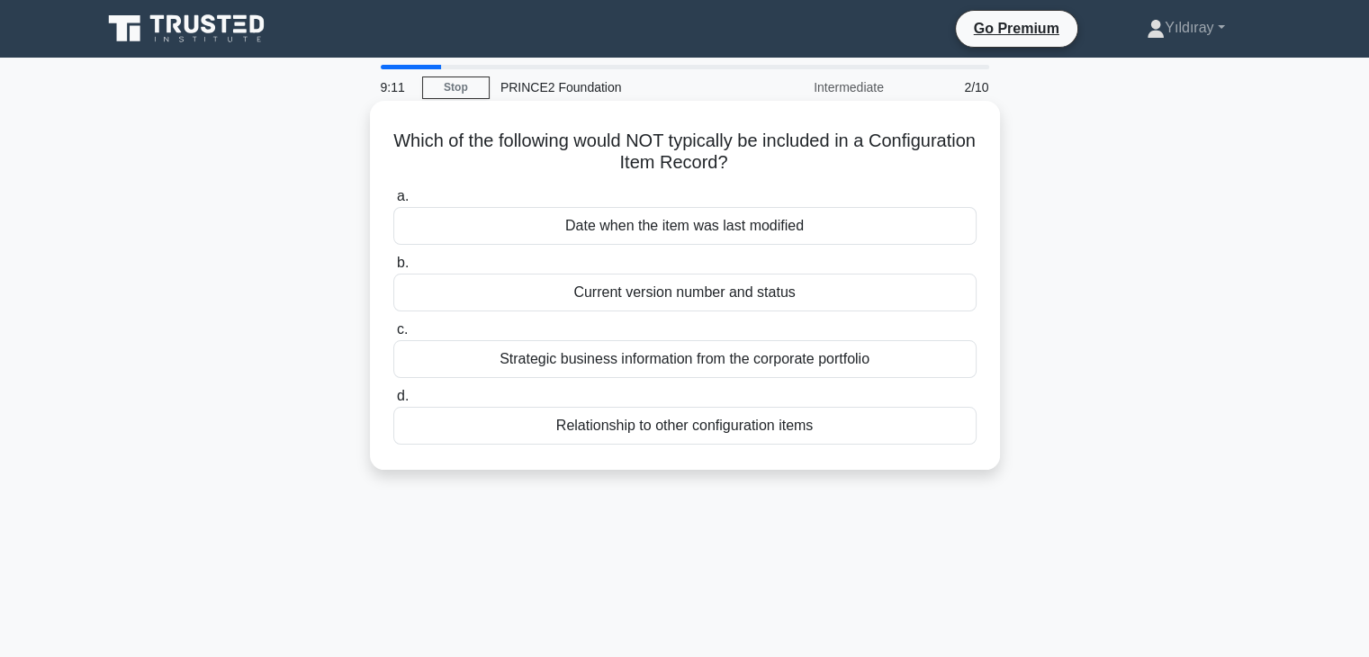
click at [785, 361] on div "Strategic business information from the corporate portfolio" at bounding box center [684, 359] width 583 height 38
click at [393, 336] on input "c. Strategic business information from the corporate portfolio" at bounding box center [393, 330] width 0 height 12
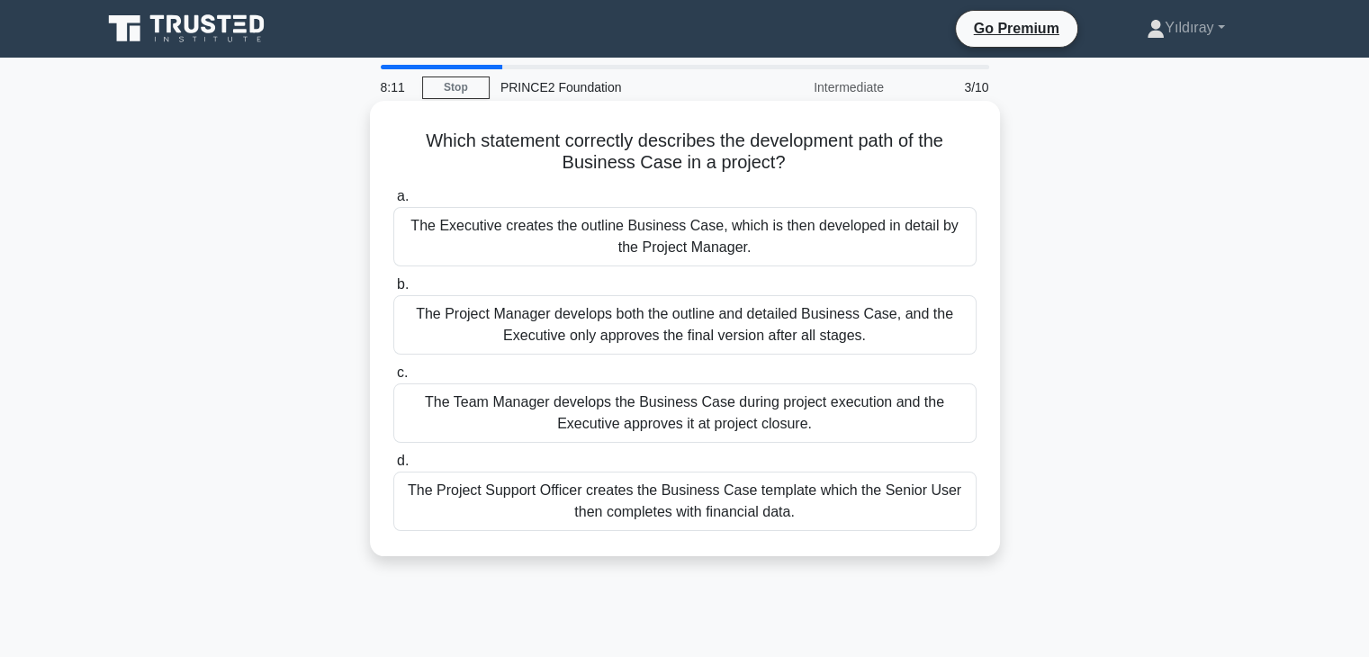
click at [749, 325] on div "The Project Manager develops both the outline and detailed Business Case, and t…" at bounding box center [684, 324] width 583 height 59
click at [393, 291] on input "b. The Project Manager develops both the outline and detailed Business Case, an…" at bounding box center [393, 285] width 0 height 12
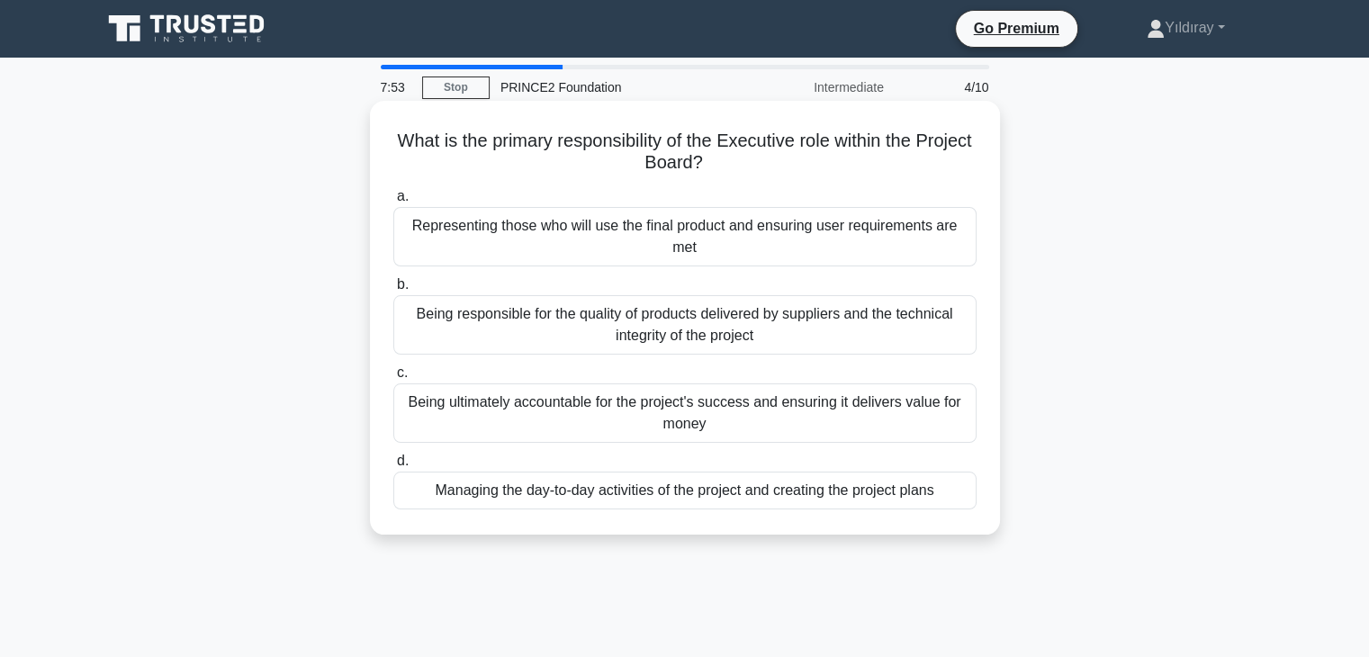
click at [805, 412] on div "Being ultimately accountable for the project's success and ensuring it delivers…" at bounding box center [684, 412] width 583 height 59
click at [393, 379] on input "c. Being ultimately accountable for the project's success and ensuring it deliv…" at bounding box center [393, 373] width 0 height 12
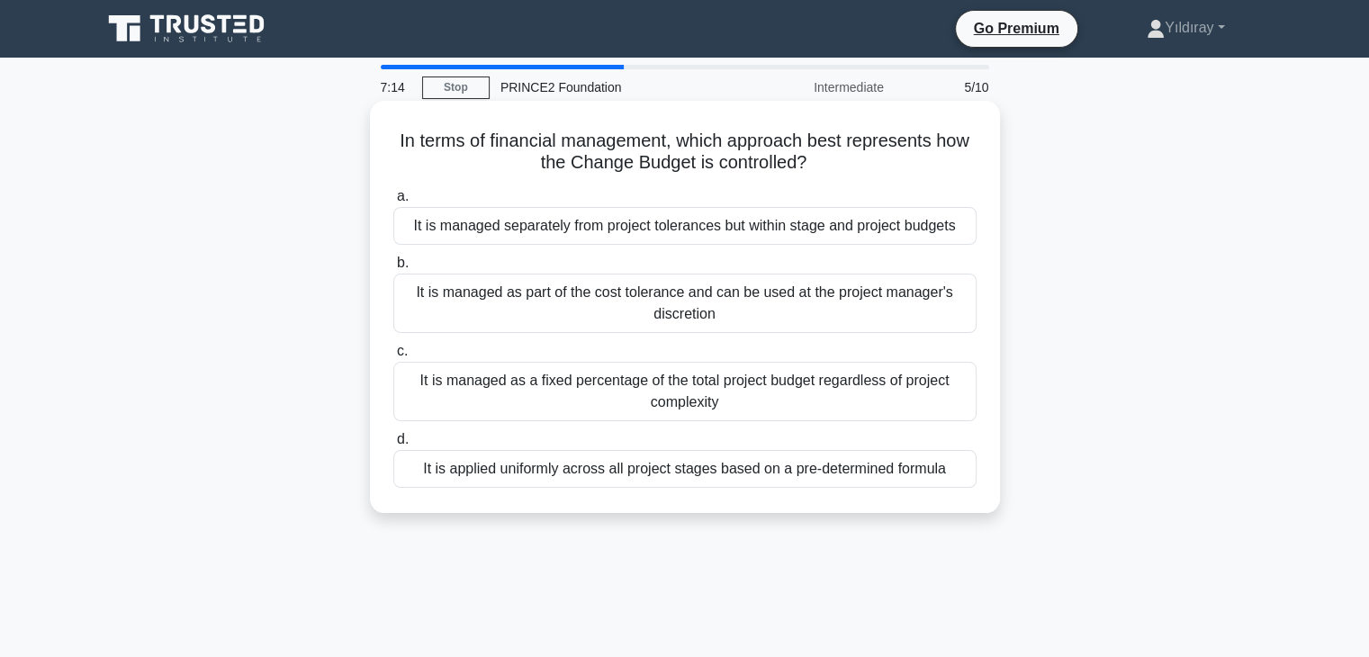
click at [725, 465] on div "It is applied uniformly across all project stages based on a pre-determined for…" at bounding box center [684, 469] width 583 height 38
click at [393, 446] on input "d. It is applied uniformly across all project stages based on a pre-determined …" at bounding box center [393, 440] width 0 height 12
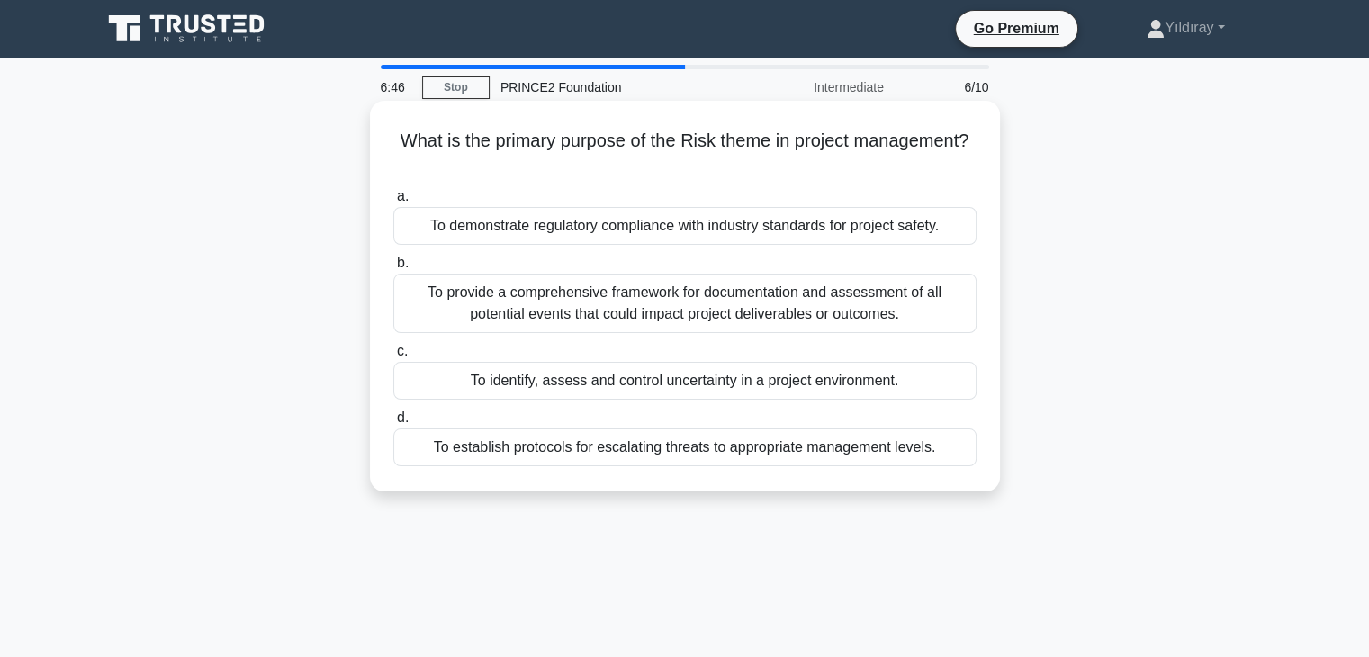
click at [767, 384] on div "To identify, assess and control uncertainty in a project environment." at bounding box center [684, 381] width 583 height 38
click at [393, 357] on input "c. To identify, assess and control uncertainty in a project environment." at bounding box center [393, 352] width 0 height 12
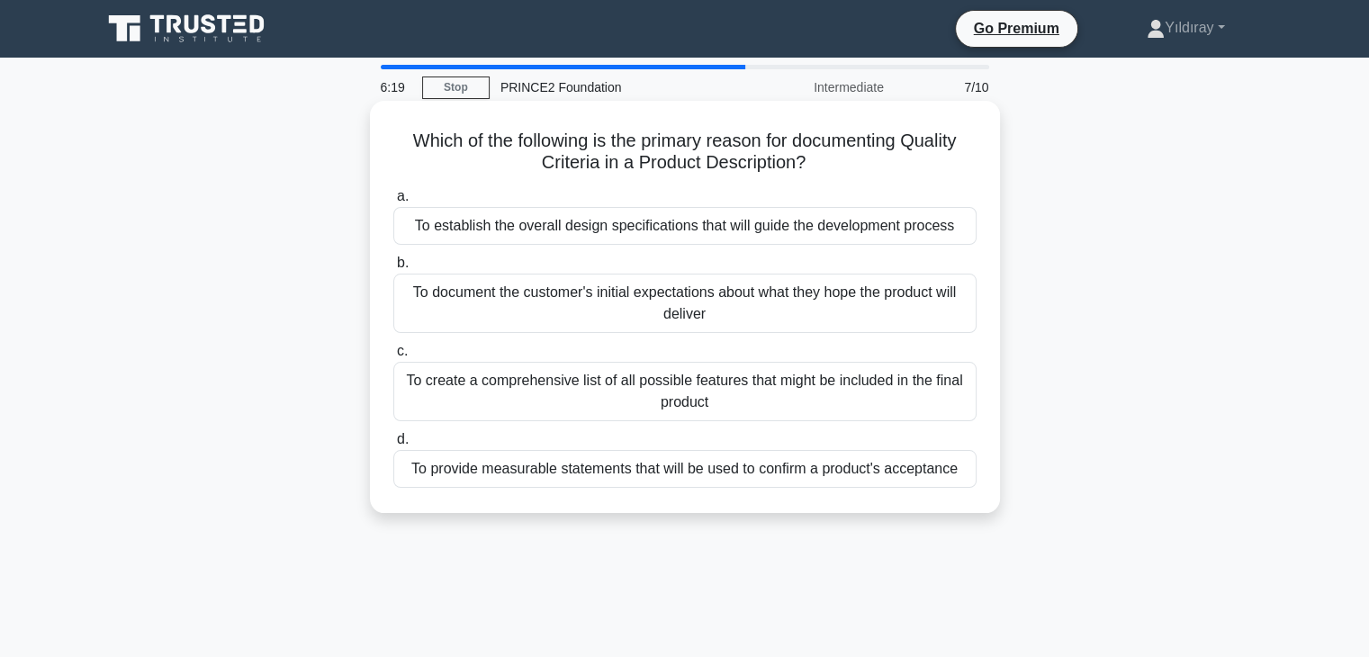
click at [773, 473] on div "To provide measurable statements that will be used to confirm a product's accep…" at bounding box center [684, 469] width 583 height 38
click at [393, 446] on input "d. To provide measurable statements that will be used to confirm a product's ac…" at bounding box center [393, 440] width 0 height 12
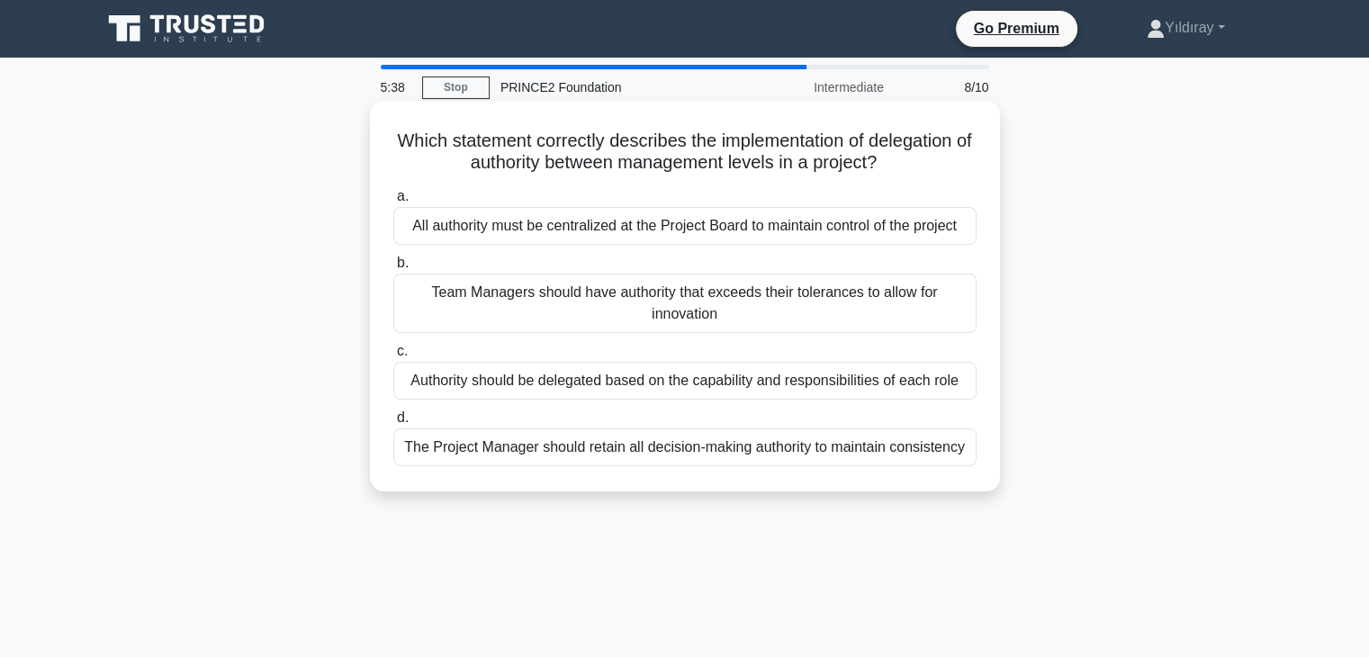
click at [630, 383] on div "Authority should be delegated based on the capability and responsibilities of e…" at bounding box center [684, 381] width 583 height 38
click at [393, 357] on input "c. Authority should be delegated based on the capability and responsibilities o…" at bounding box center [393, 352] width 0 height 12
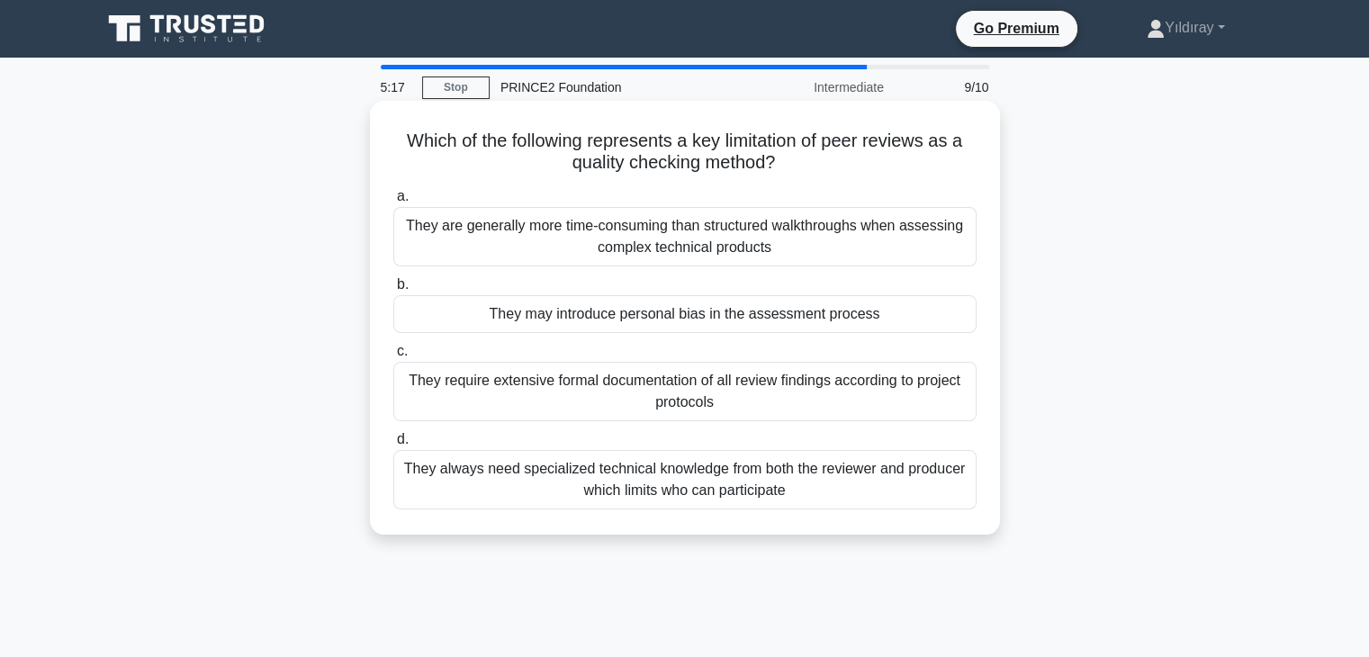
click at [716, 314] on div "They may introduce personal bias in the assessment process" at bounding box center [684, 314] width 583 height 38
click at [393, 291] on input "b. They may introduce personal bias in the assessment process" at bounding box center [393, 285] width 0 height 12
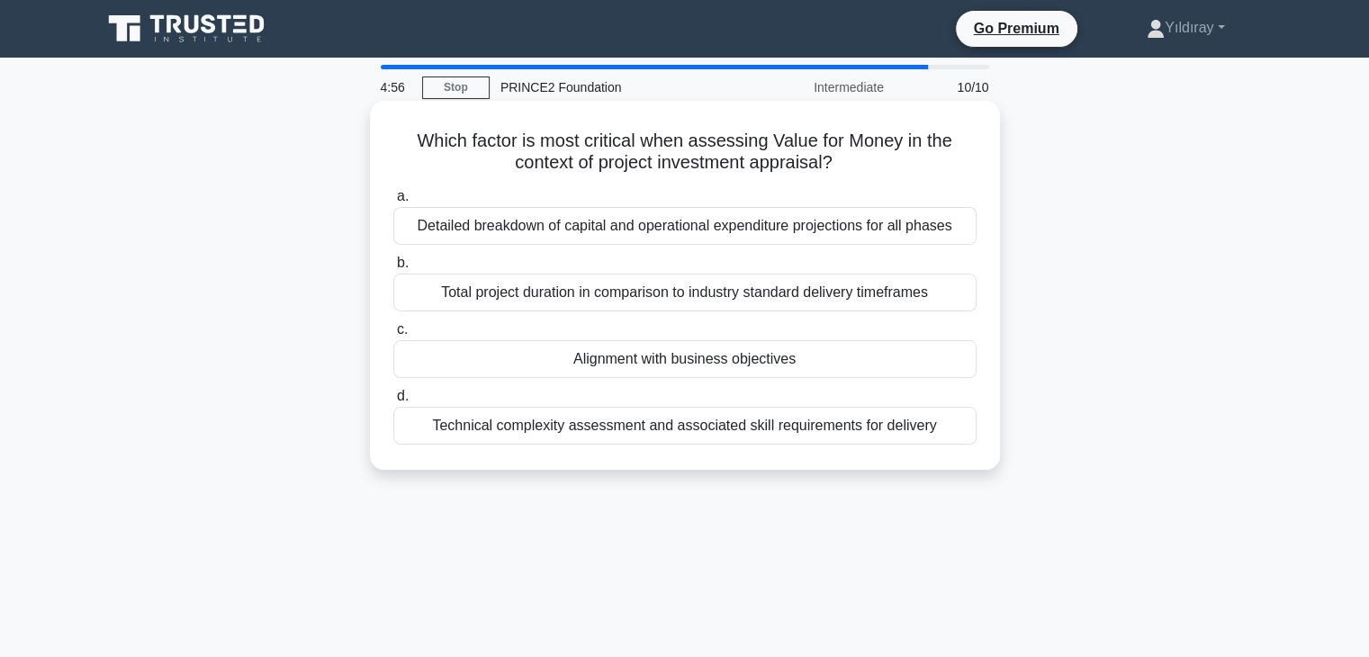
click at [734, 364] on div "Alignment with business objectives" at bounding box center [684, 359] width 583 height 38
click at [393, 336] on input "c. Alignment with business objectives" at bounding box center [393, 330] width 0 height 12
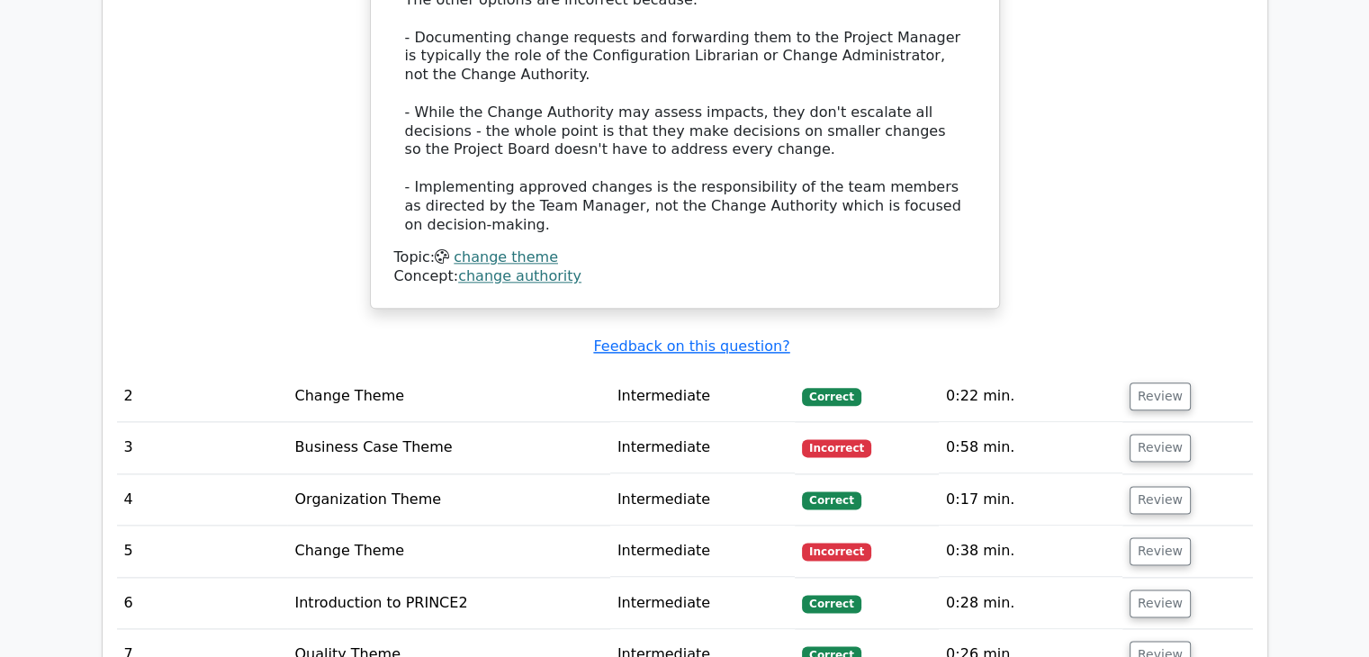
scroll to position [2160, 0]
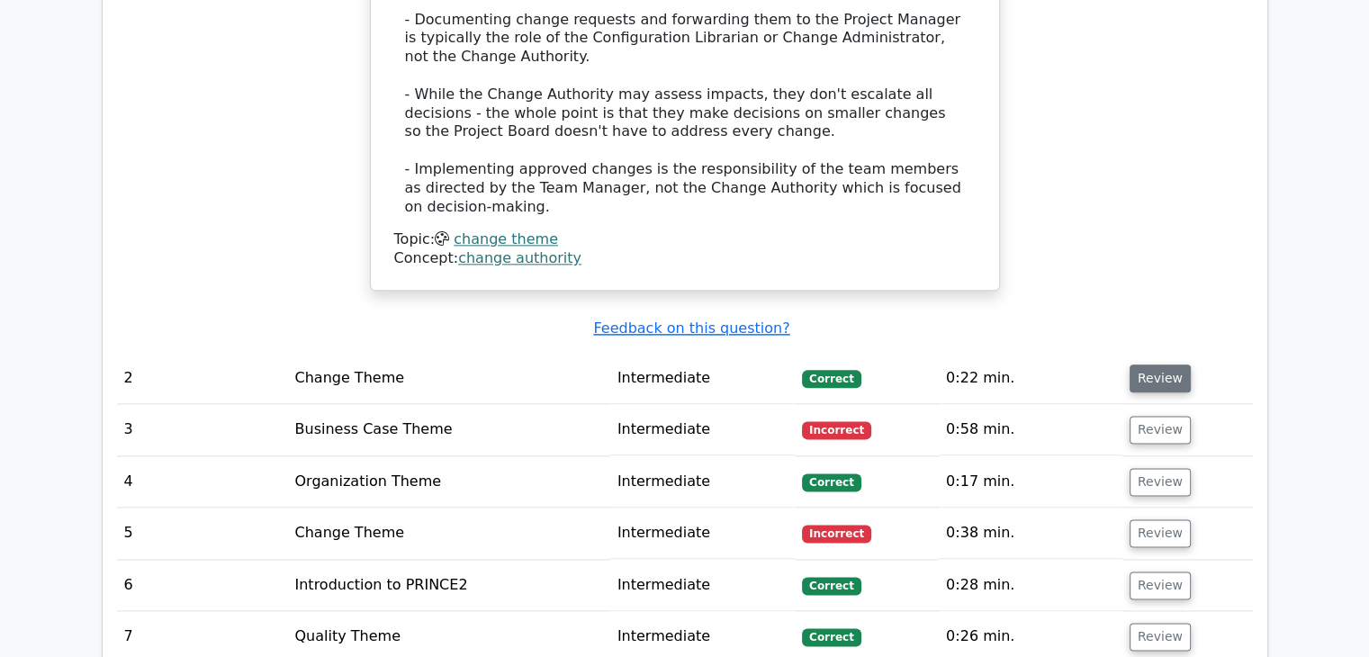
click at [1160, 365] on button "Review" at bounding box center [1160, 379] width 61 height 28
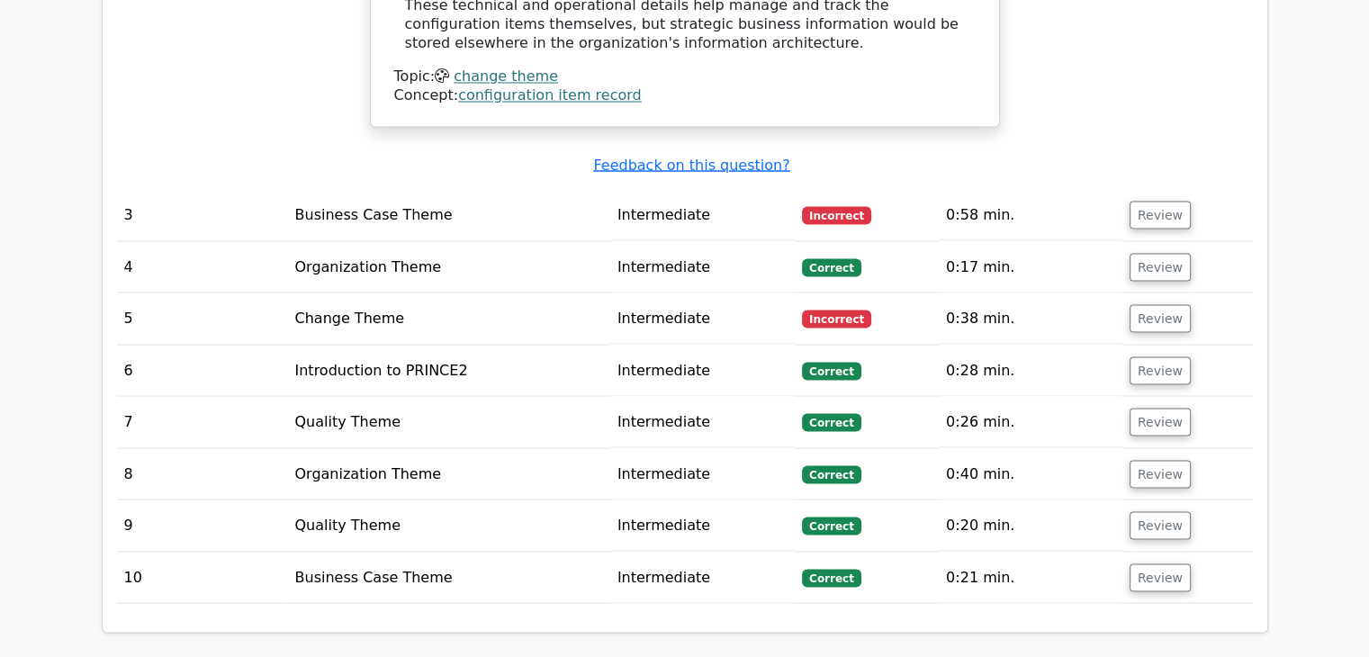
scroll to position [3330, 0]
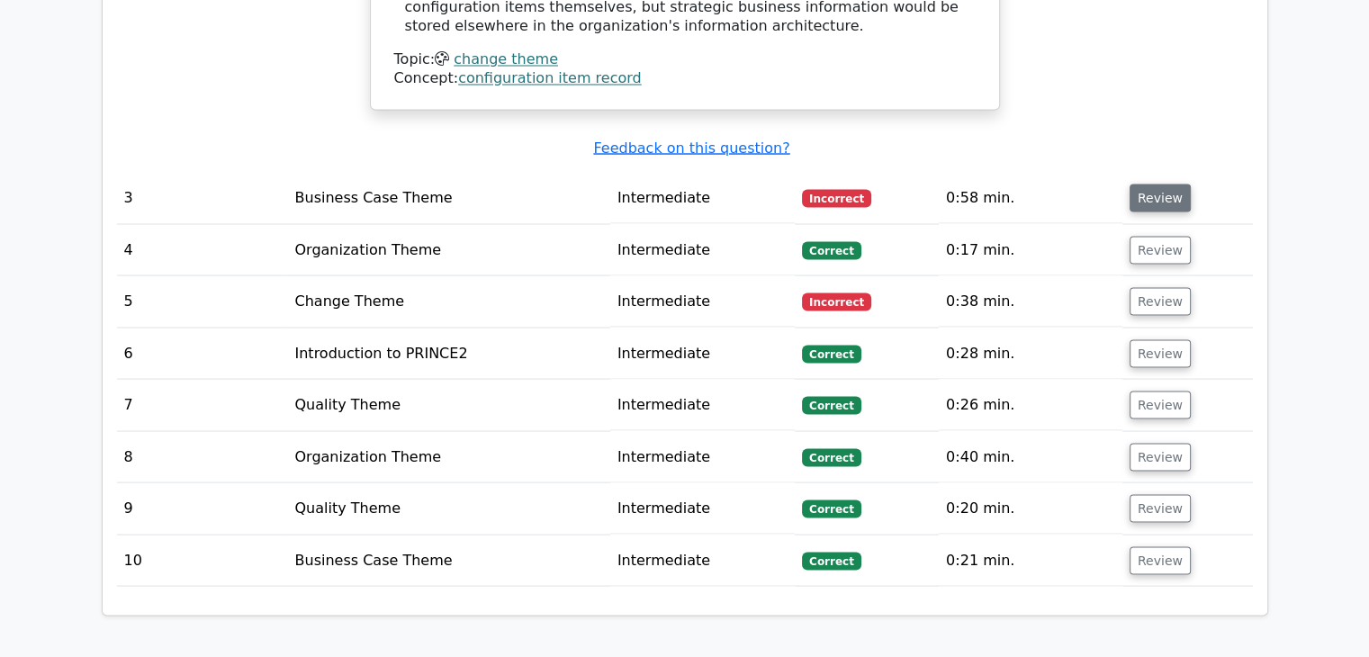
click at [1148, 184] on button "Review" at bounding box center [1160, 198] width 61 height 28
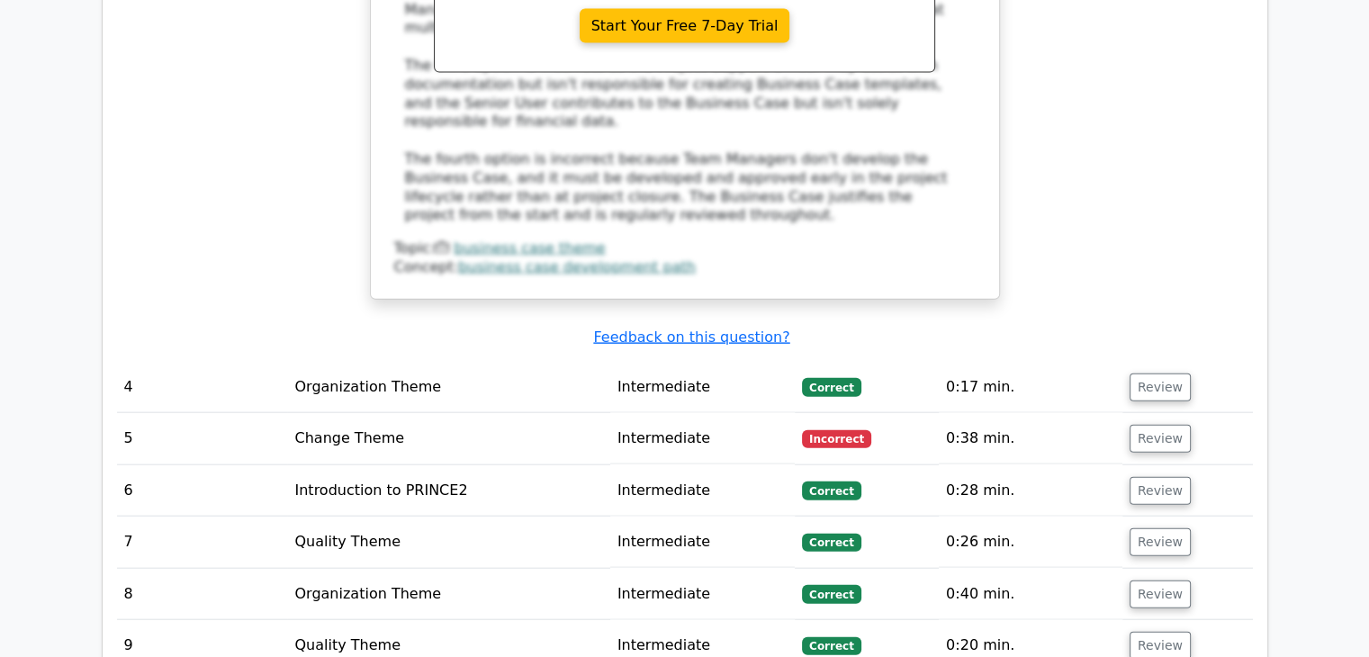
scroll to position [4140, 0]
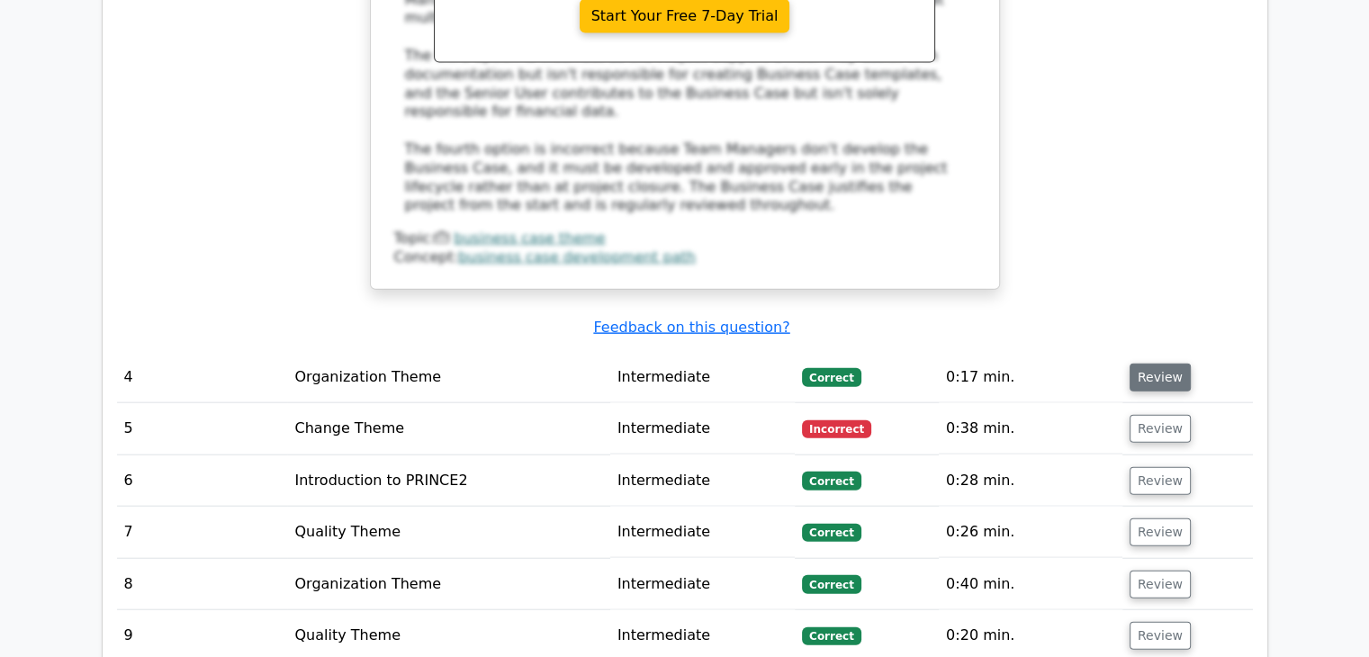
click at [1143, 364] on button "Review" at bounding box center [1160, 378] width 61 height 28
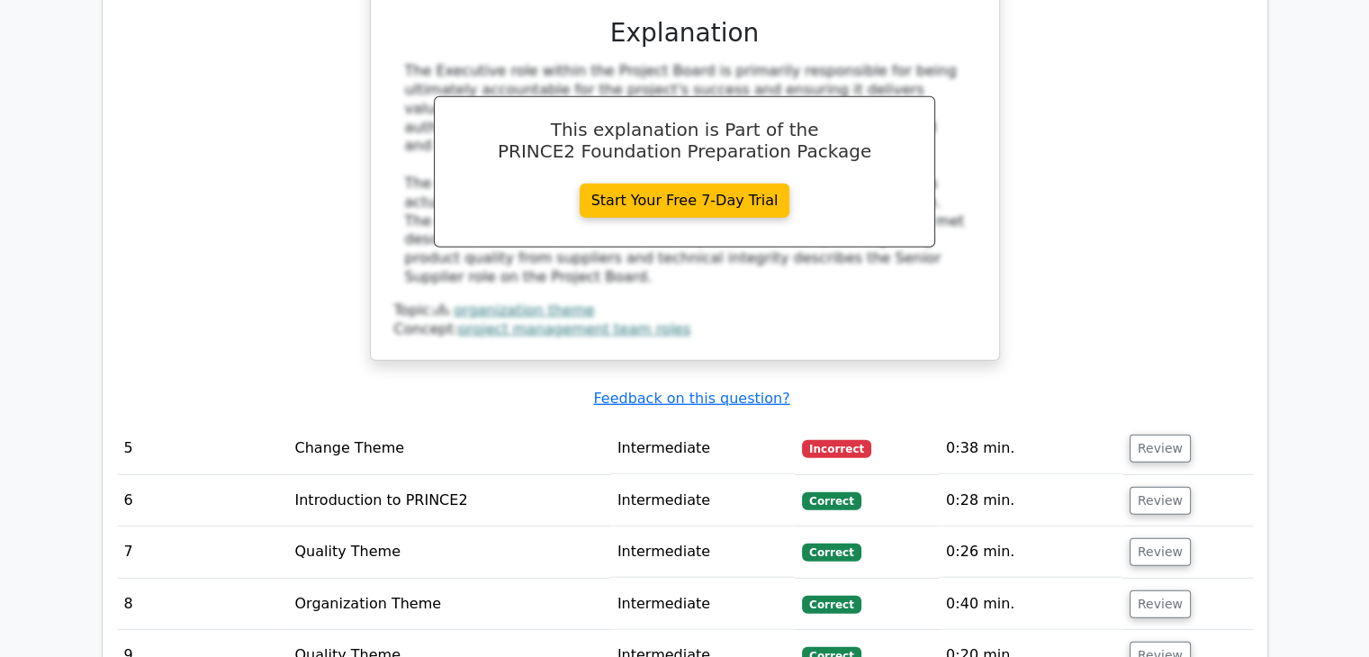
scroll to position [4950, 0]
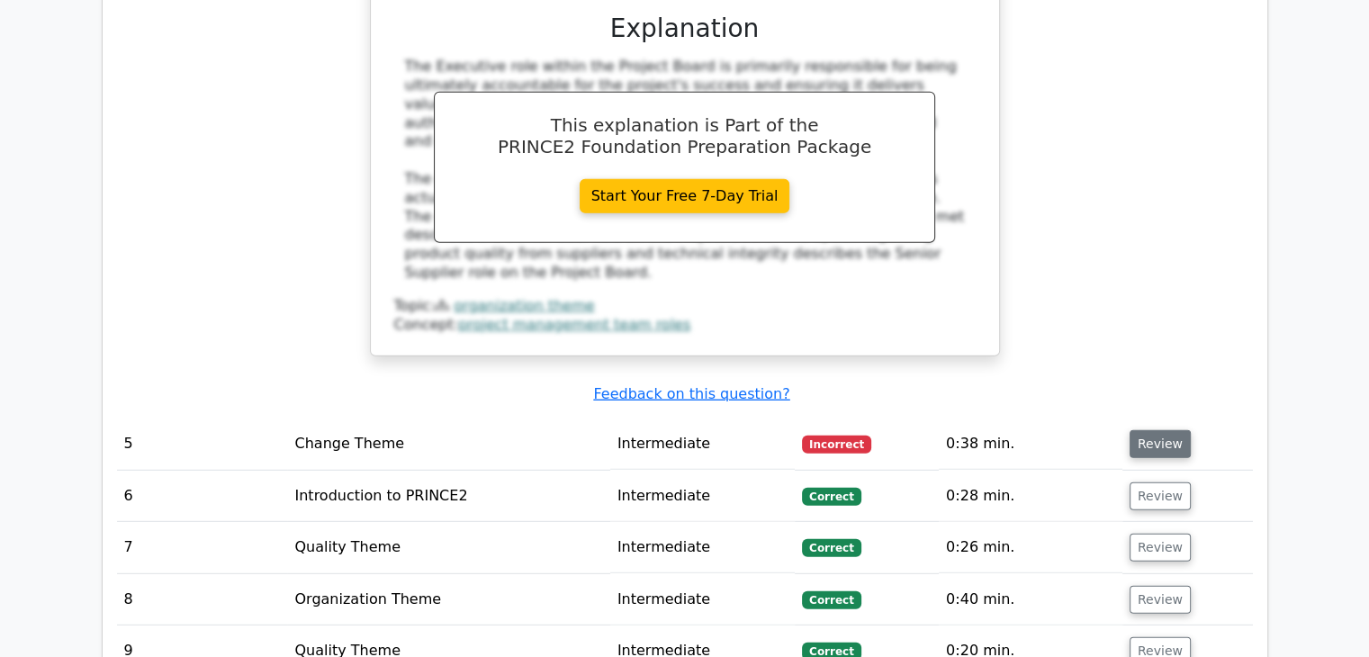
click at [1161, 430] on button "Review" at bounding box center [1160, 444] width 61 height 28
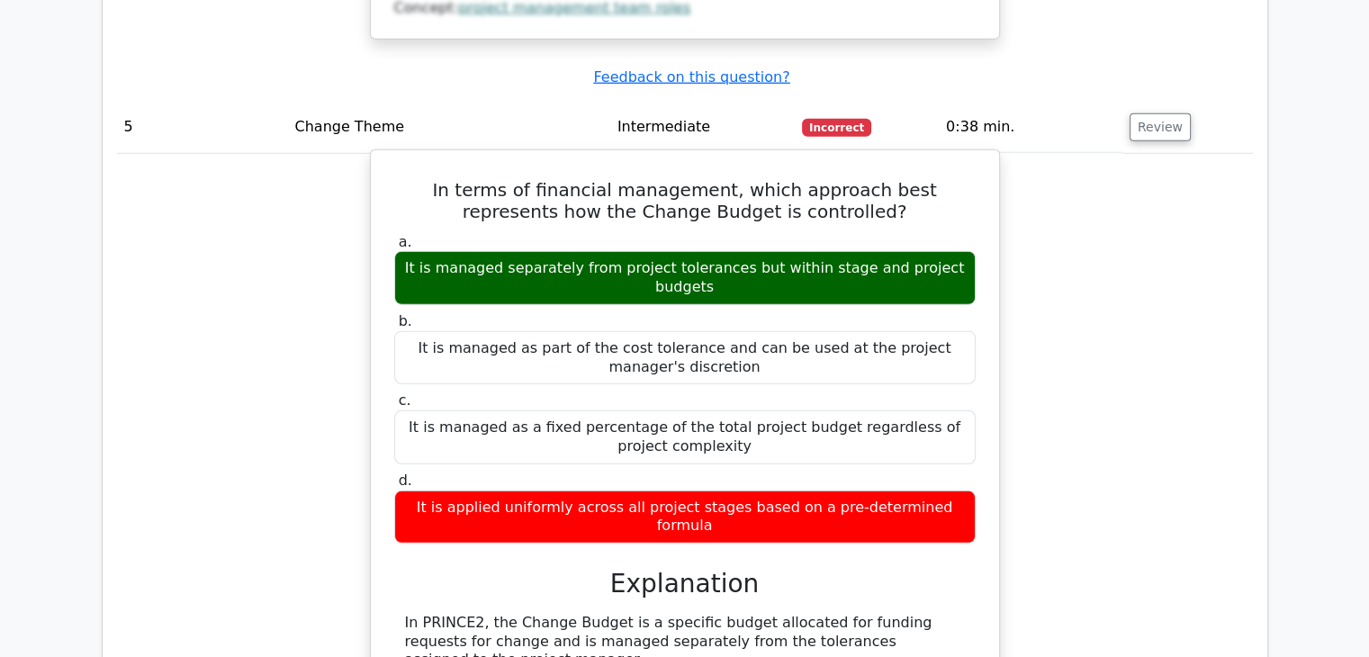
scroll to position [5310, 0]
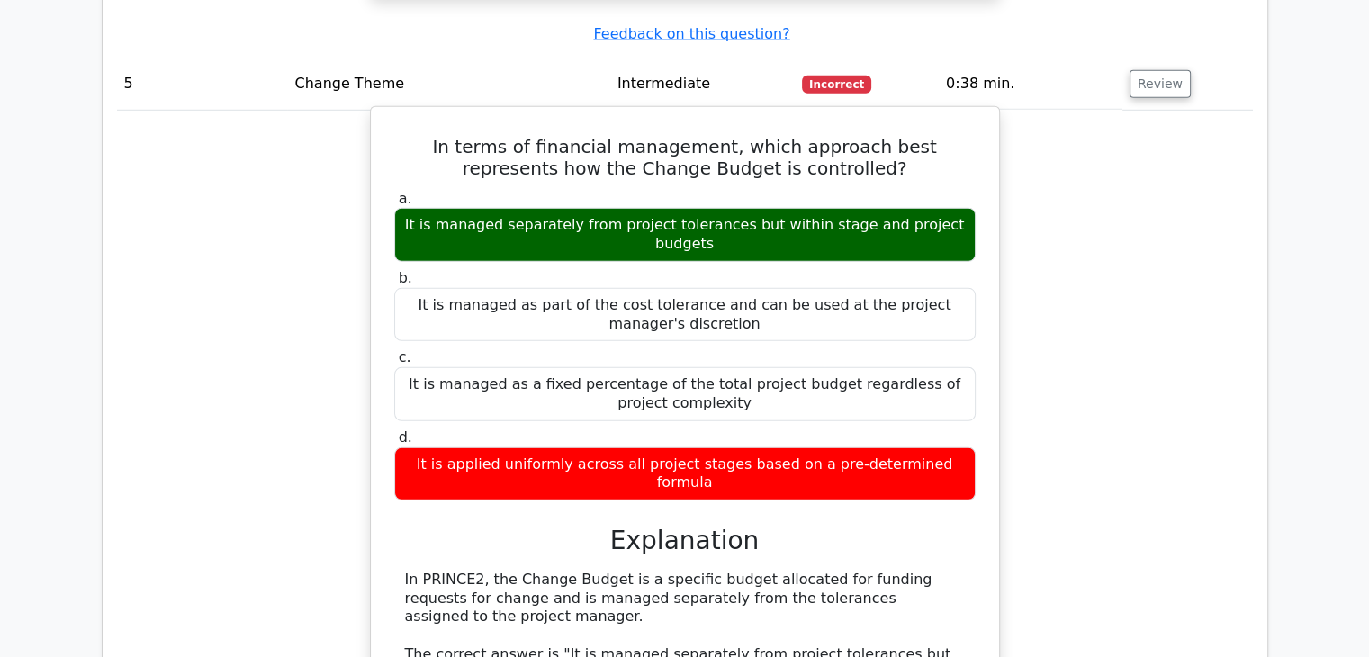
drag, startPoint x: 874, startPoint y: 474, endPoint x: 949, endPoint y: 511, distance: 83.3
copy div "t exists outside the normal project tolerances (which the Project Manager can u…"
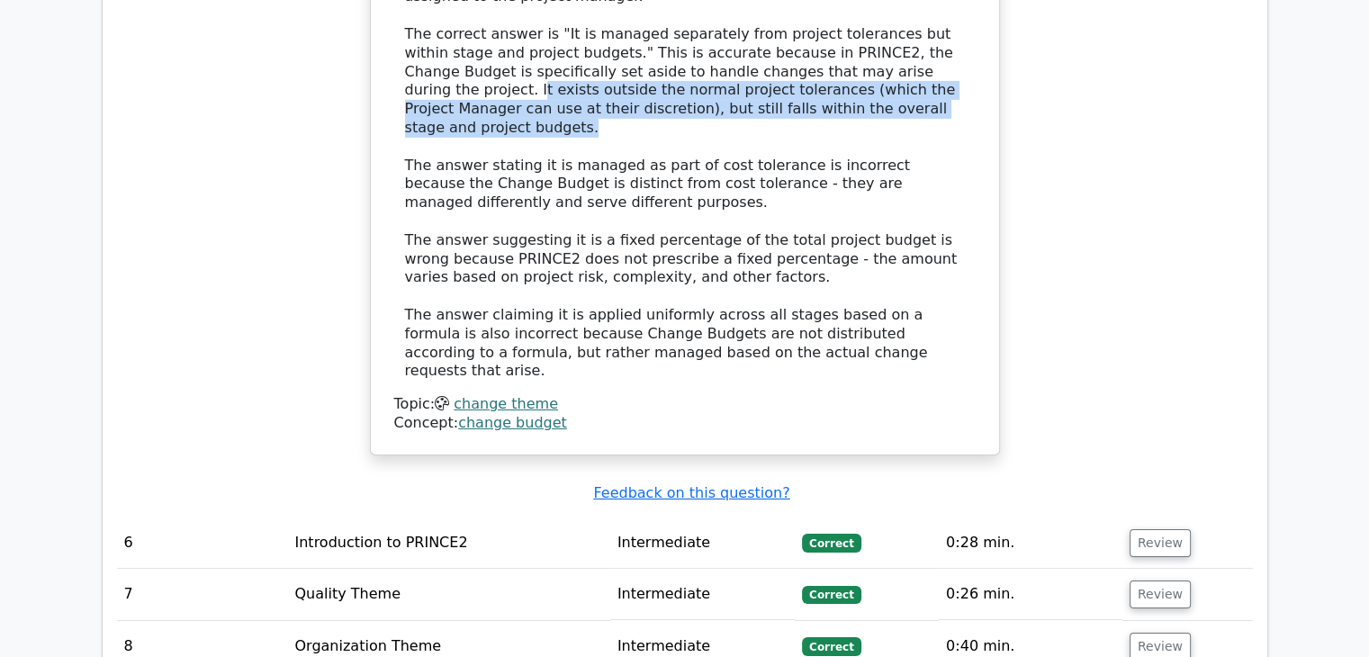
scroll to position [5940, 0]
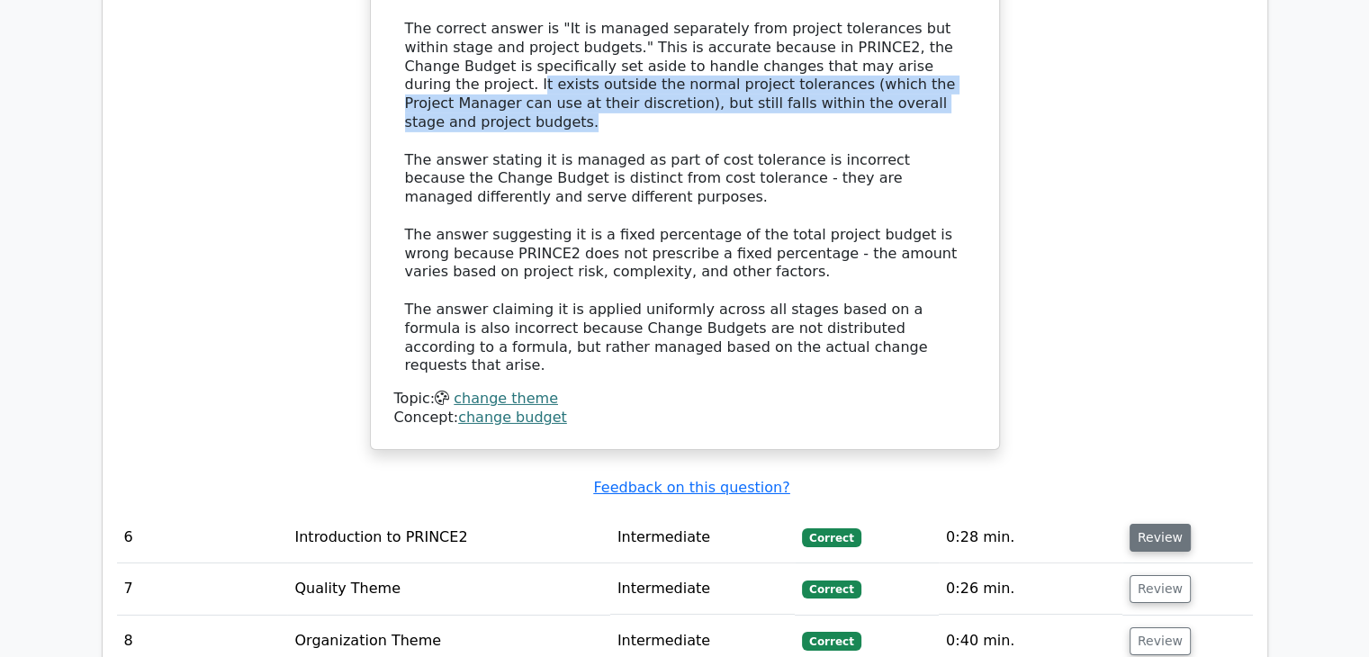
click at [1147, 524] on button "Review" at bounding box center [1160, 538] width 61 height 28
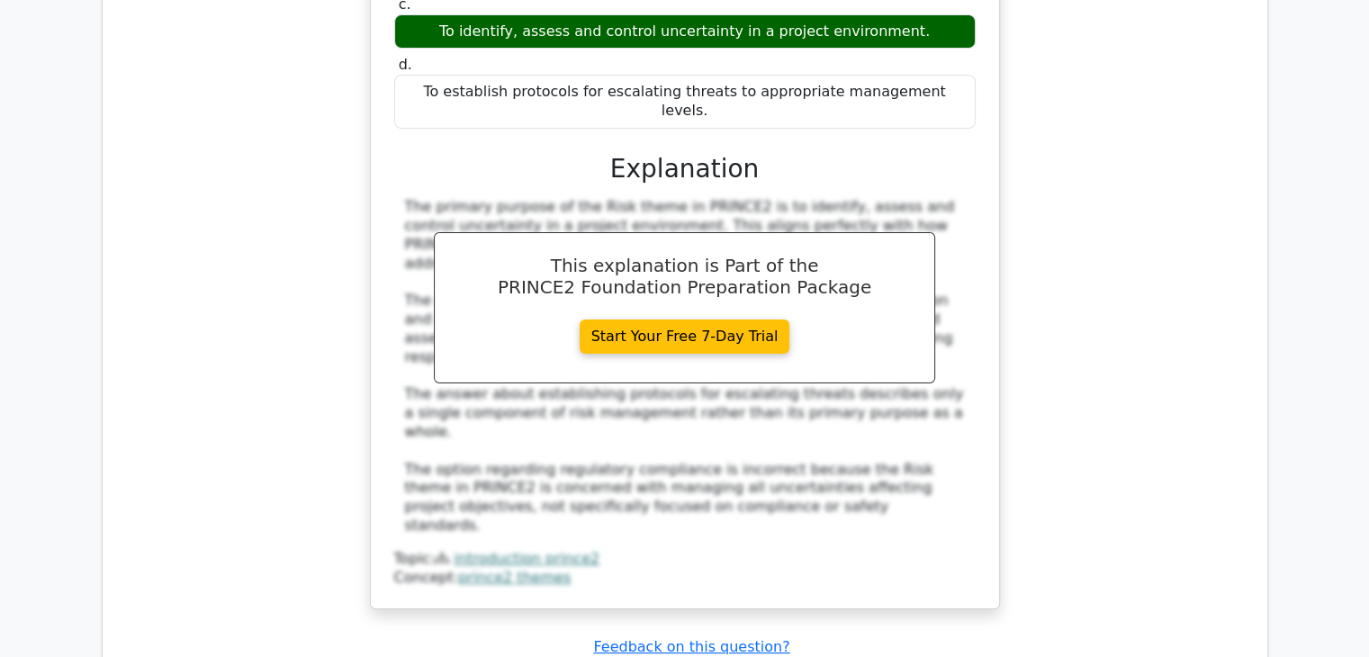
scroll to position [6840, 0]
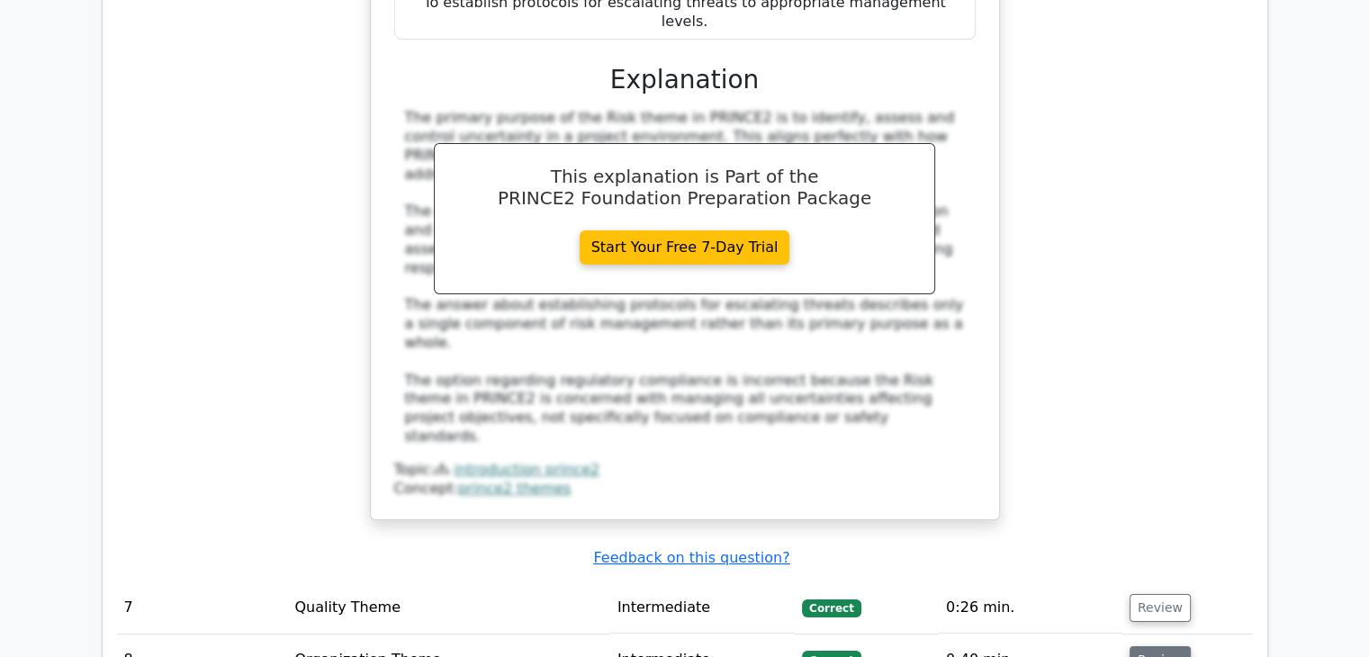
drag, startPoint x: 1153, startPoint y: 259, endPoint x: 1156, endPoint y: 300, distance: 40.6
click at [1152, 594] on button "Review" at bounding box center [1160, 608] width 61 height 28
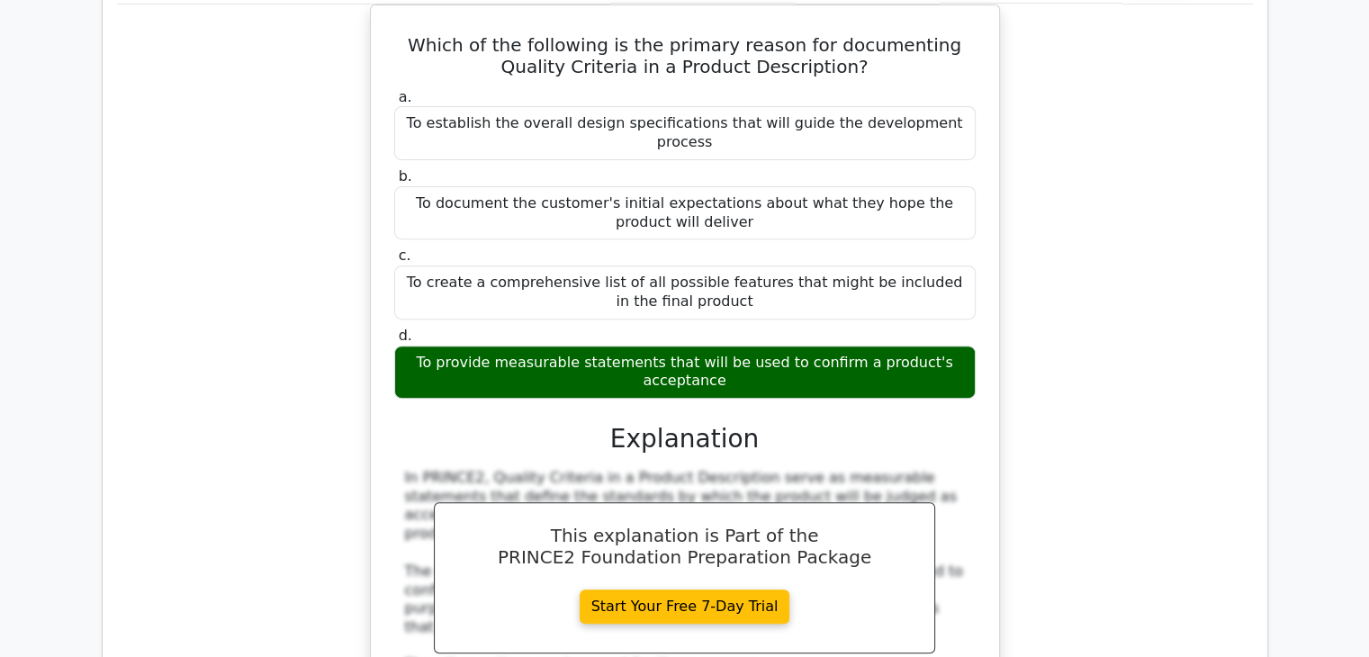
scroll to position [7831, 0]
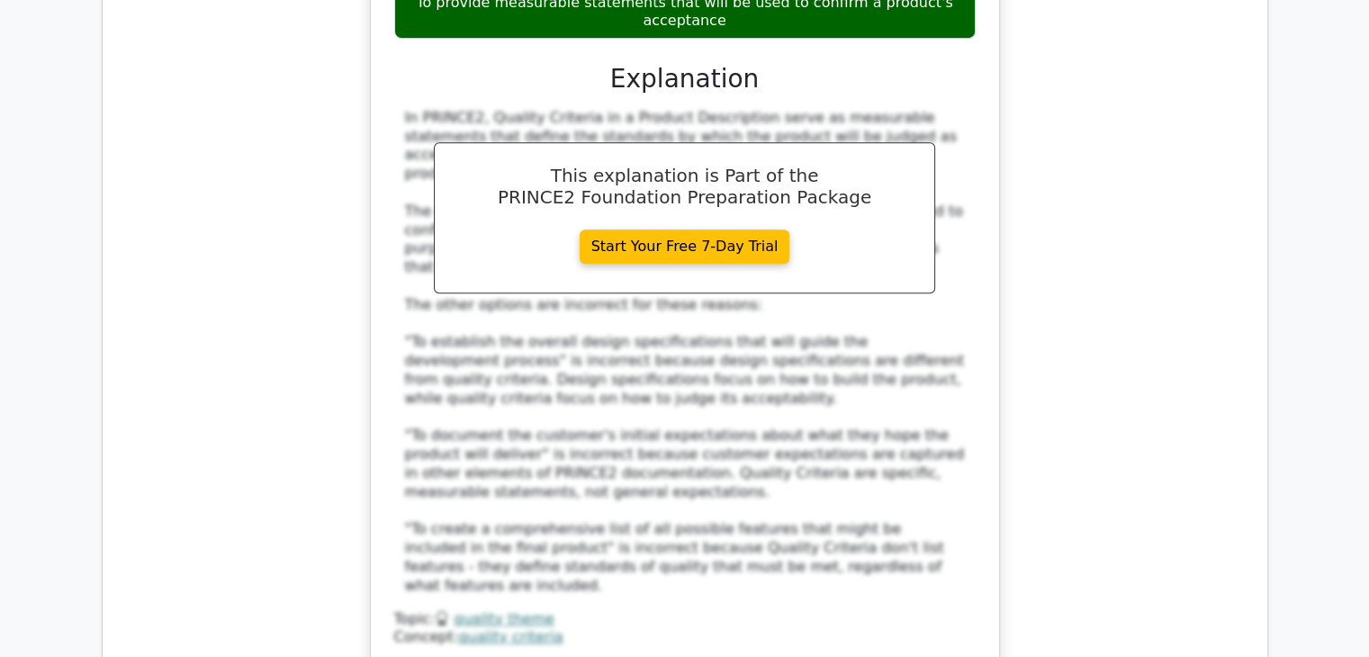
drag, startPoint x: 1156, startPoint y: 318, endPoint x: 1157, endPoint y: 331, distance: 13.6
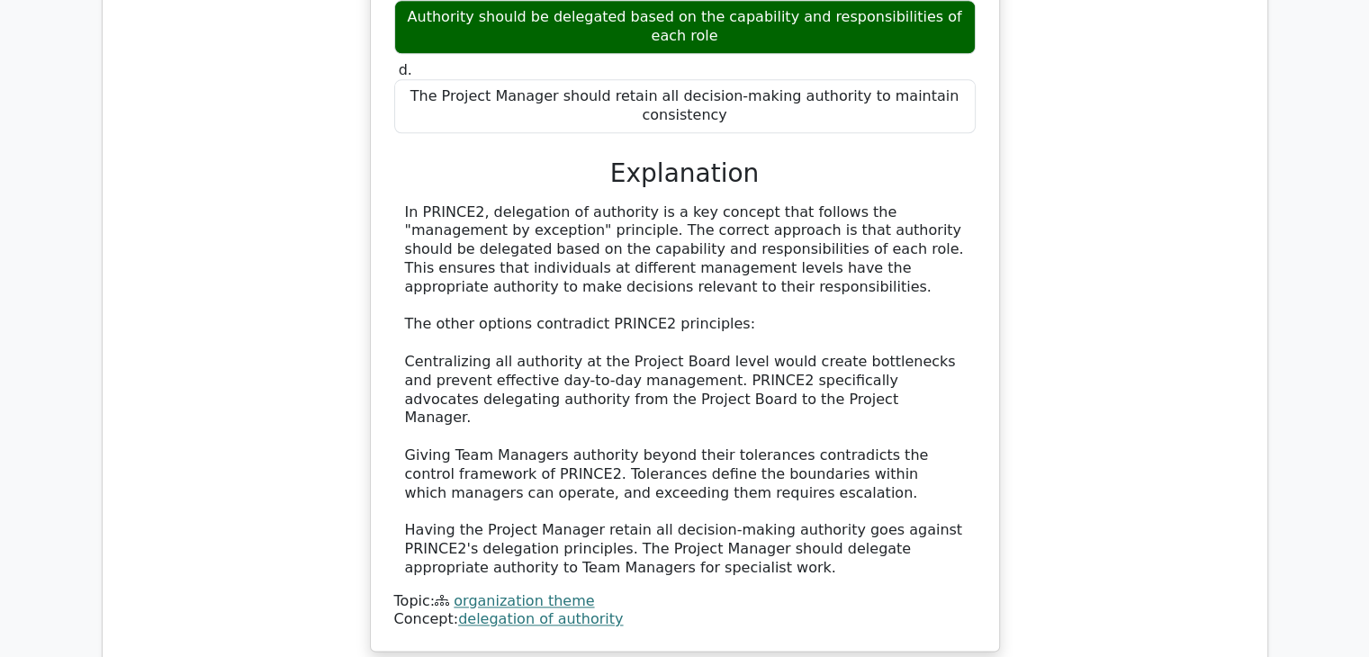
scroll to position [8911, 0]
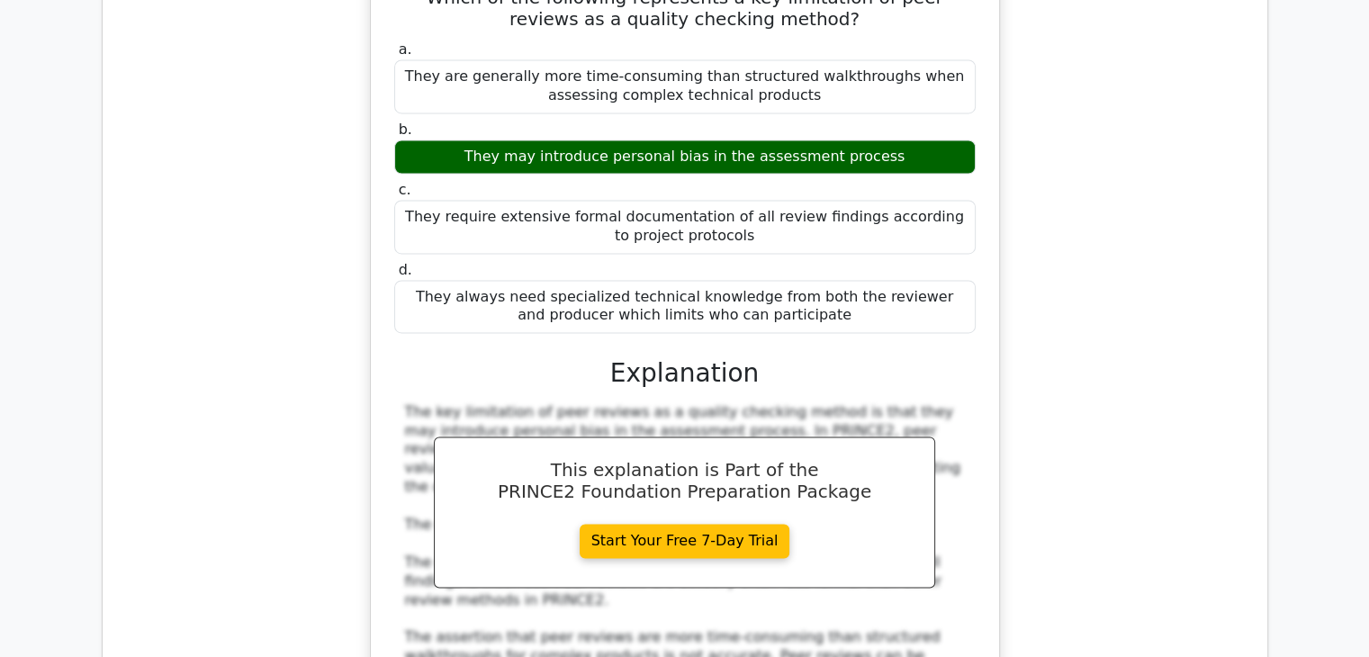
scroll to position [9721, 0]
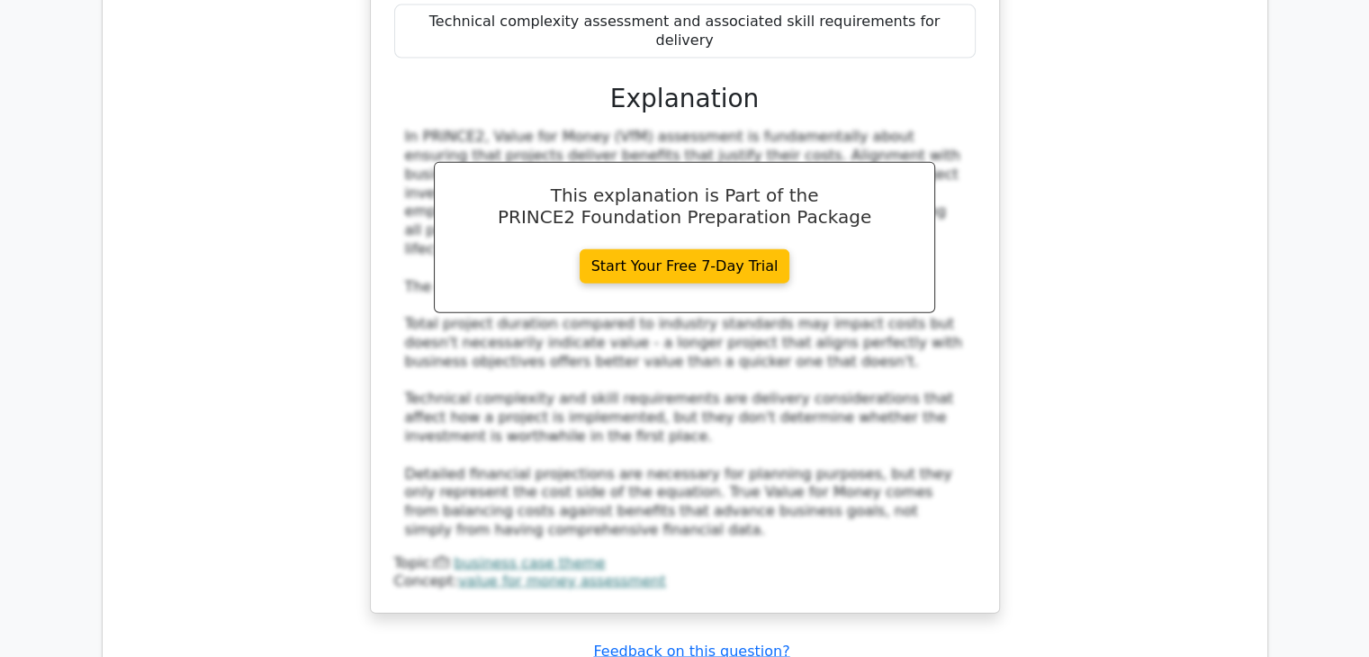
scroll to position [10981, 0]
